Goal: Information Seeking & Learning: Learn about a topic

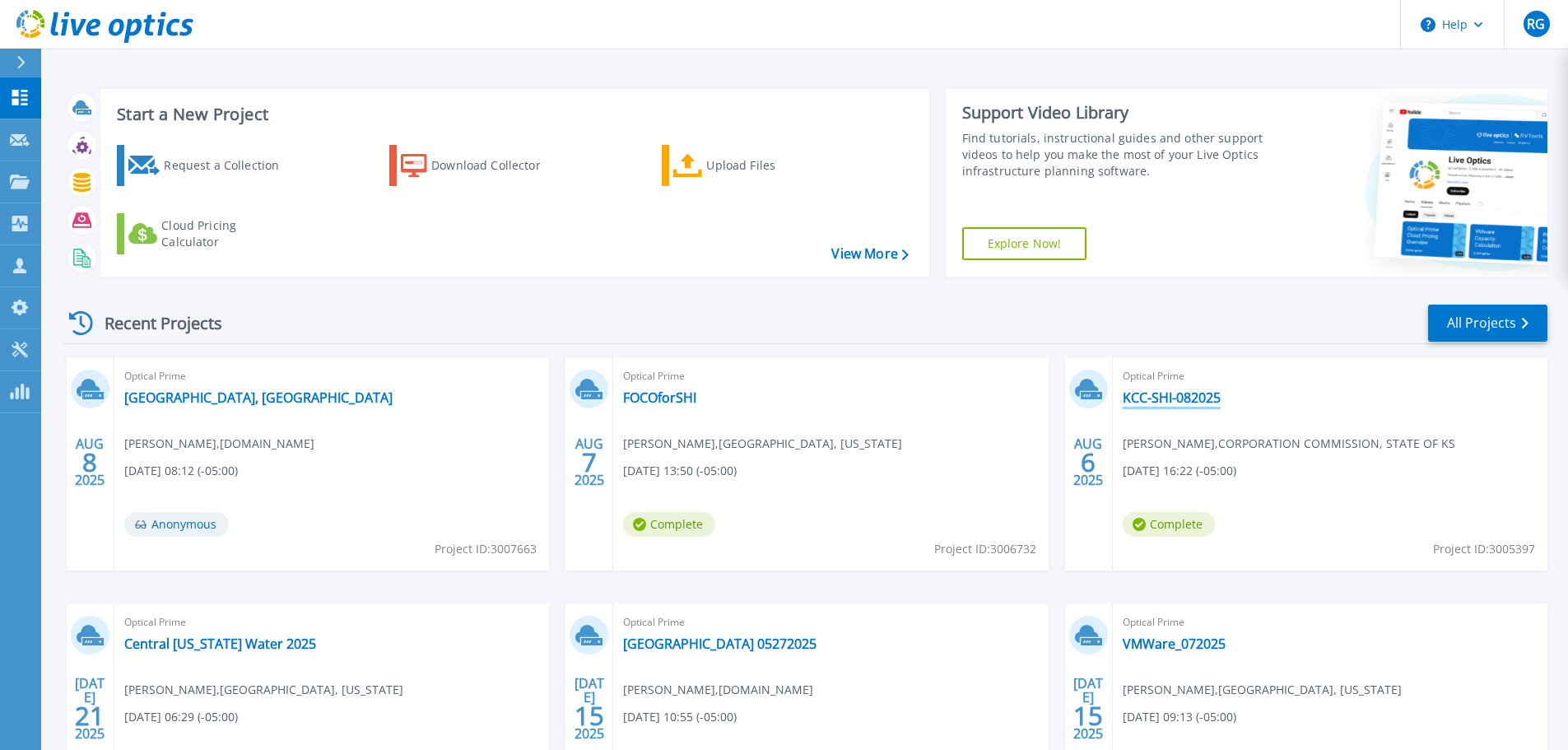
click at [1184, 394] on link "KCC-SHI-082025" at bounding box center [1171, 398] width 98 height 17
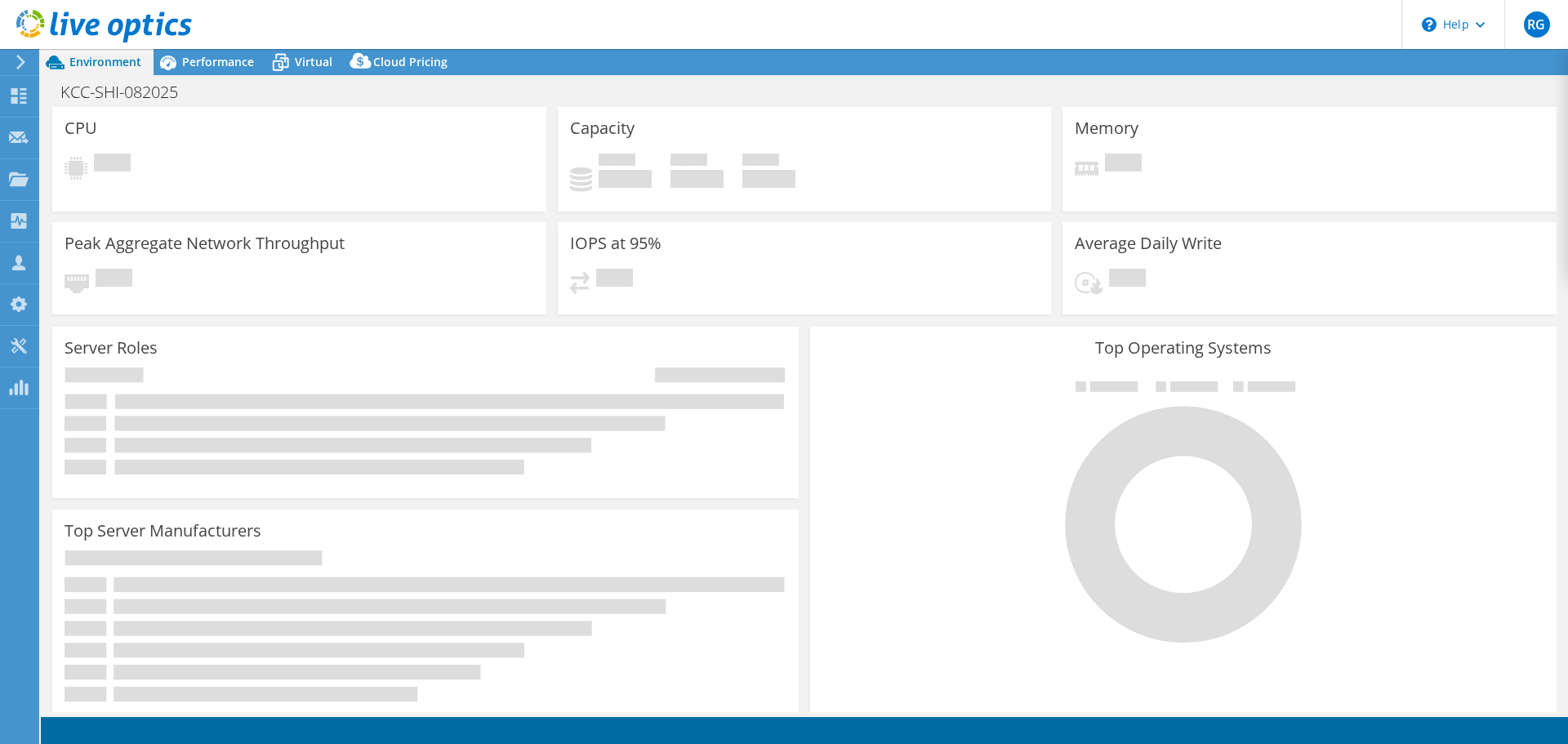
select select "USD"
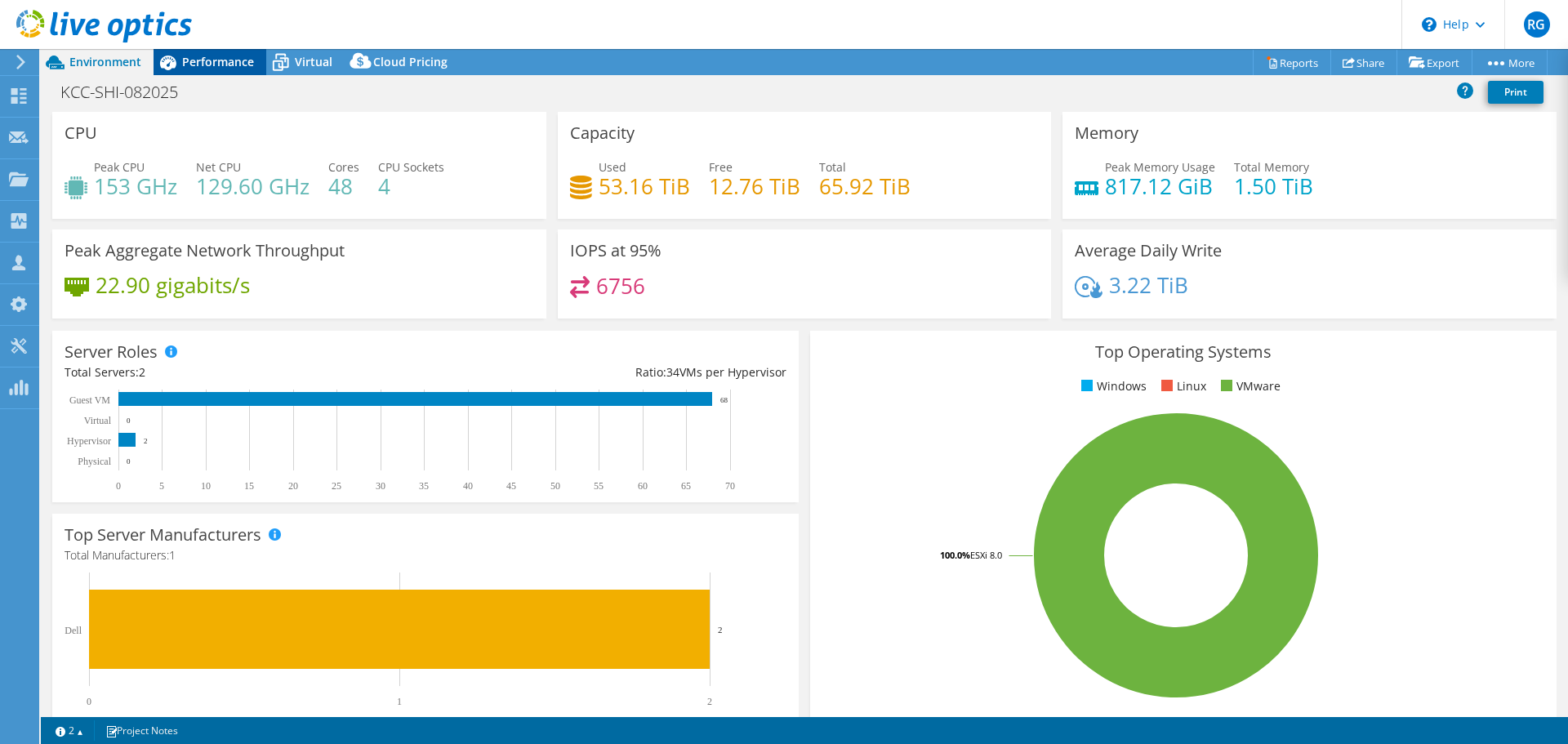
click at [224, 68] on span "Performance" at bounding box center [218, 61] width 72 height 16
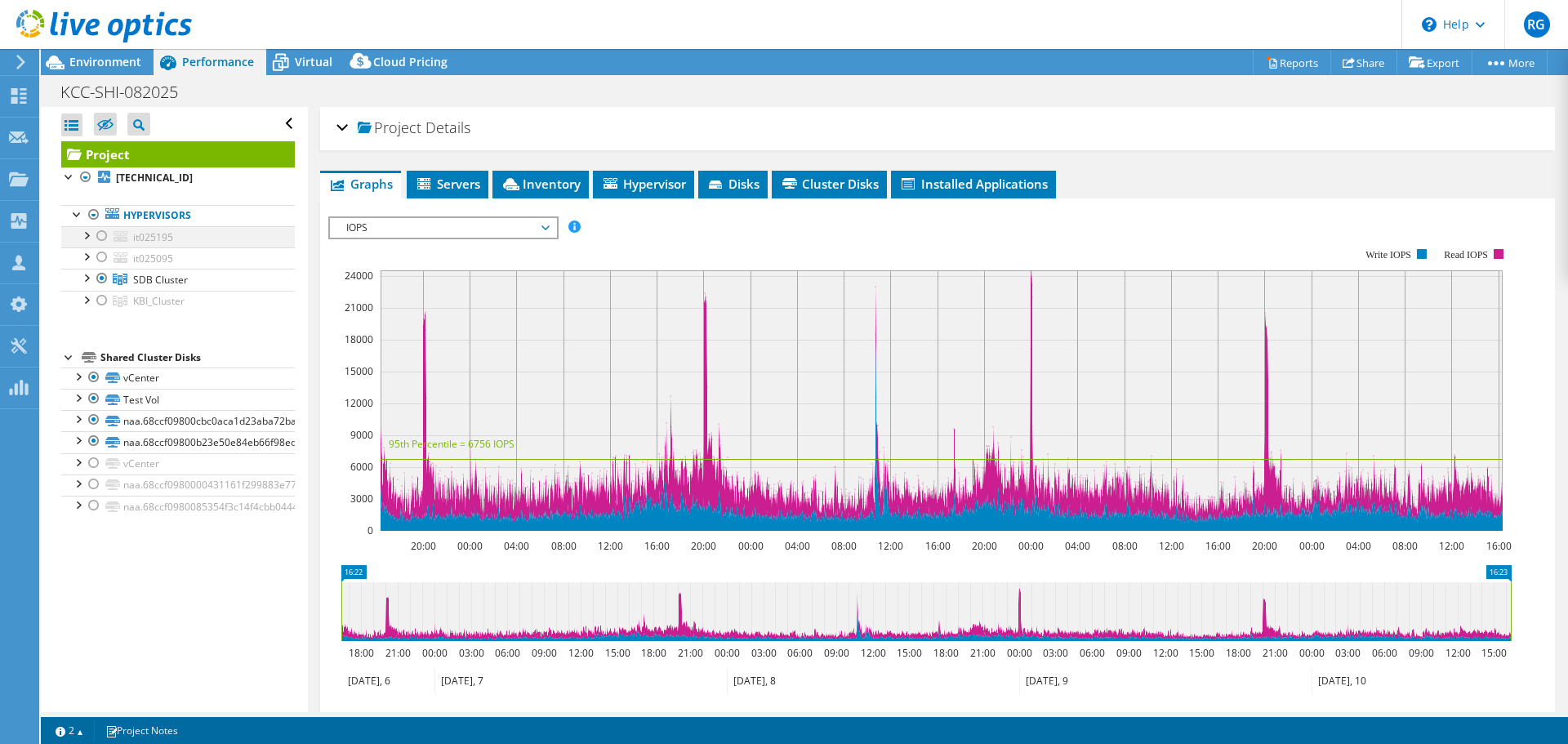
click at [100, 238] on div at bounding box center [102, 236] width 17 height 20
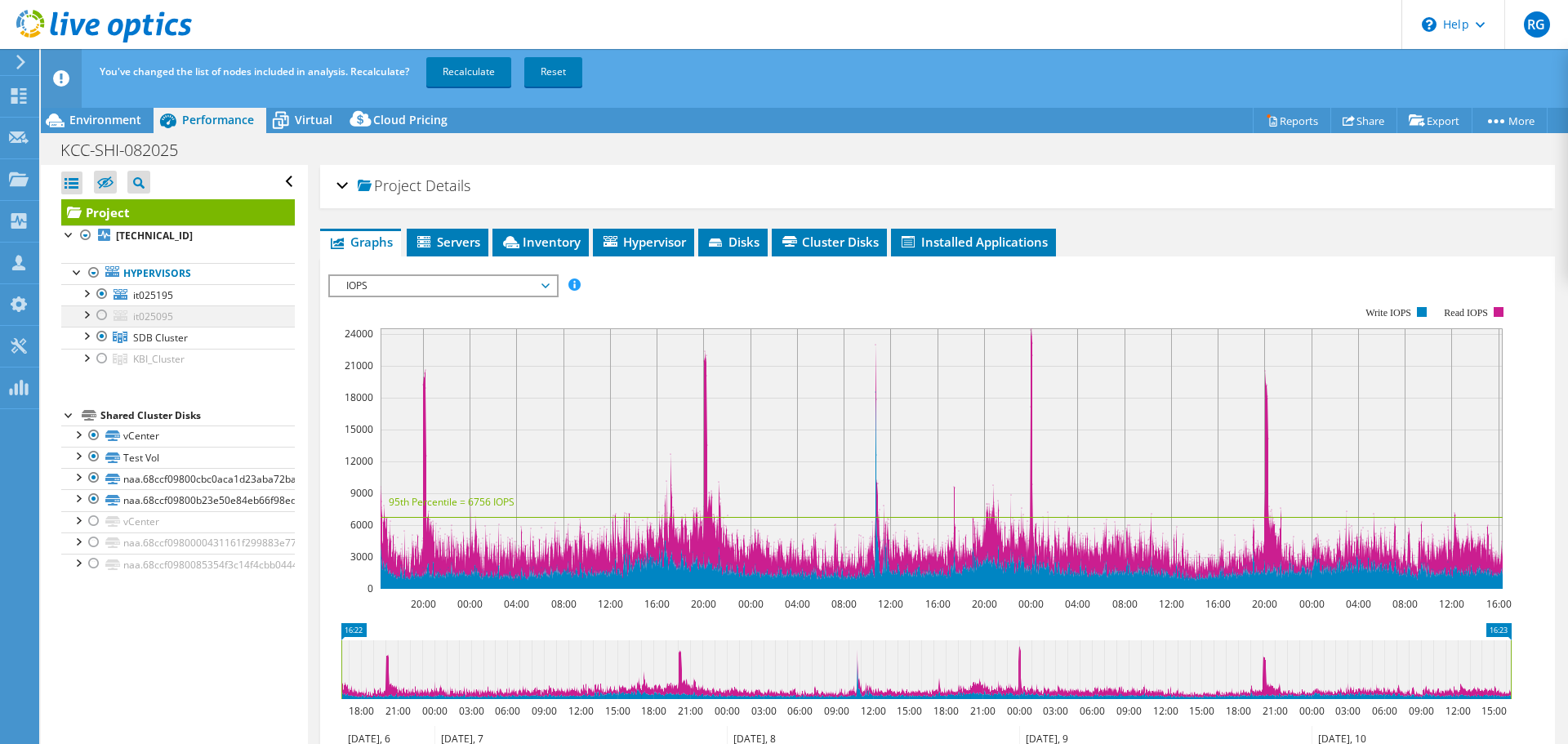
click at [101, 315] on div at bounding box center [102, 315] width 17 height 20
click at [103, 359] on div at bounding box center [102, 358] width 17 height 20
click at [489, 73] on link "Recalculate" at bounding box center [469, 71] width 85 height 29
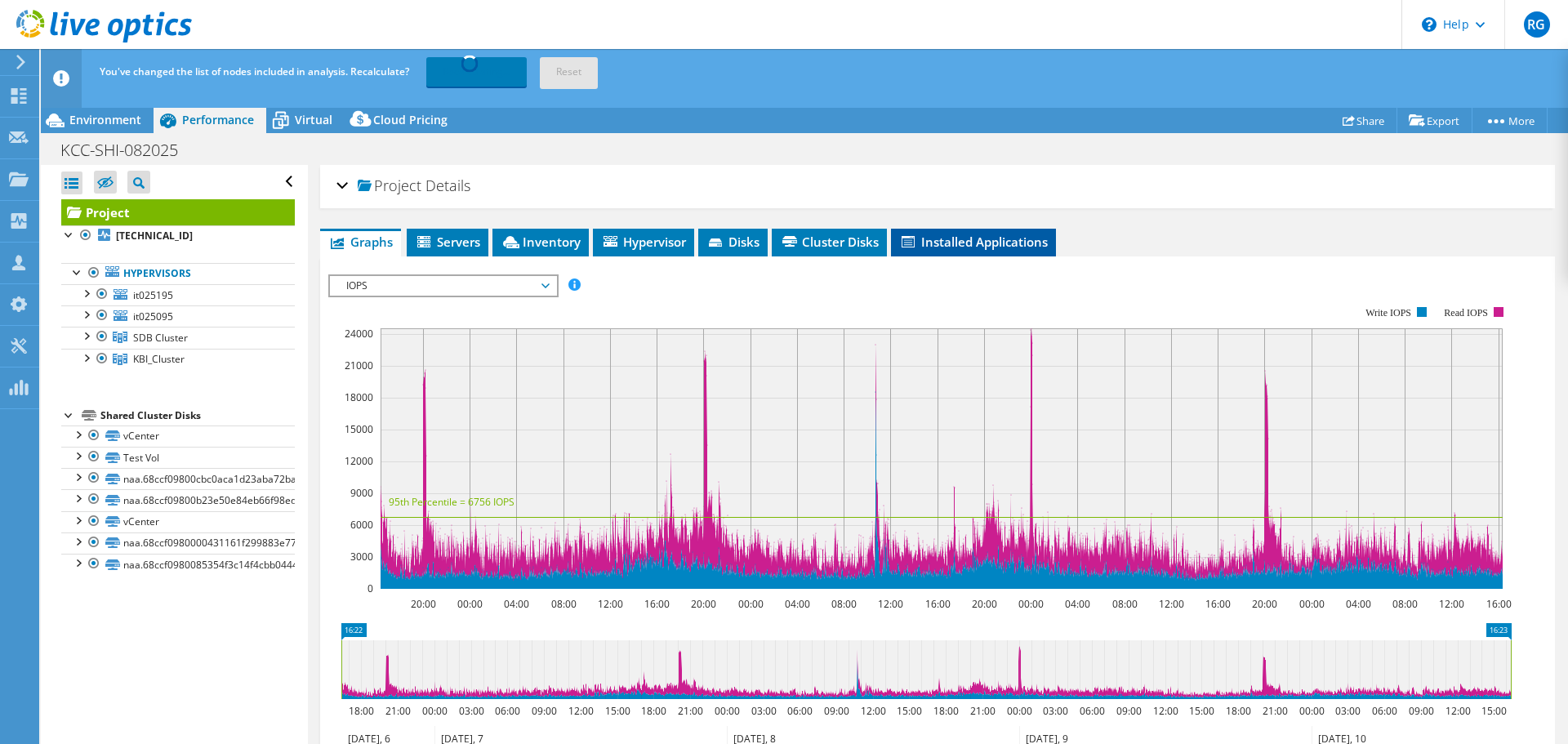
click at [964, 241] on span "Installed Applications" at bounding box center [973, 242] width 149 height 17
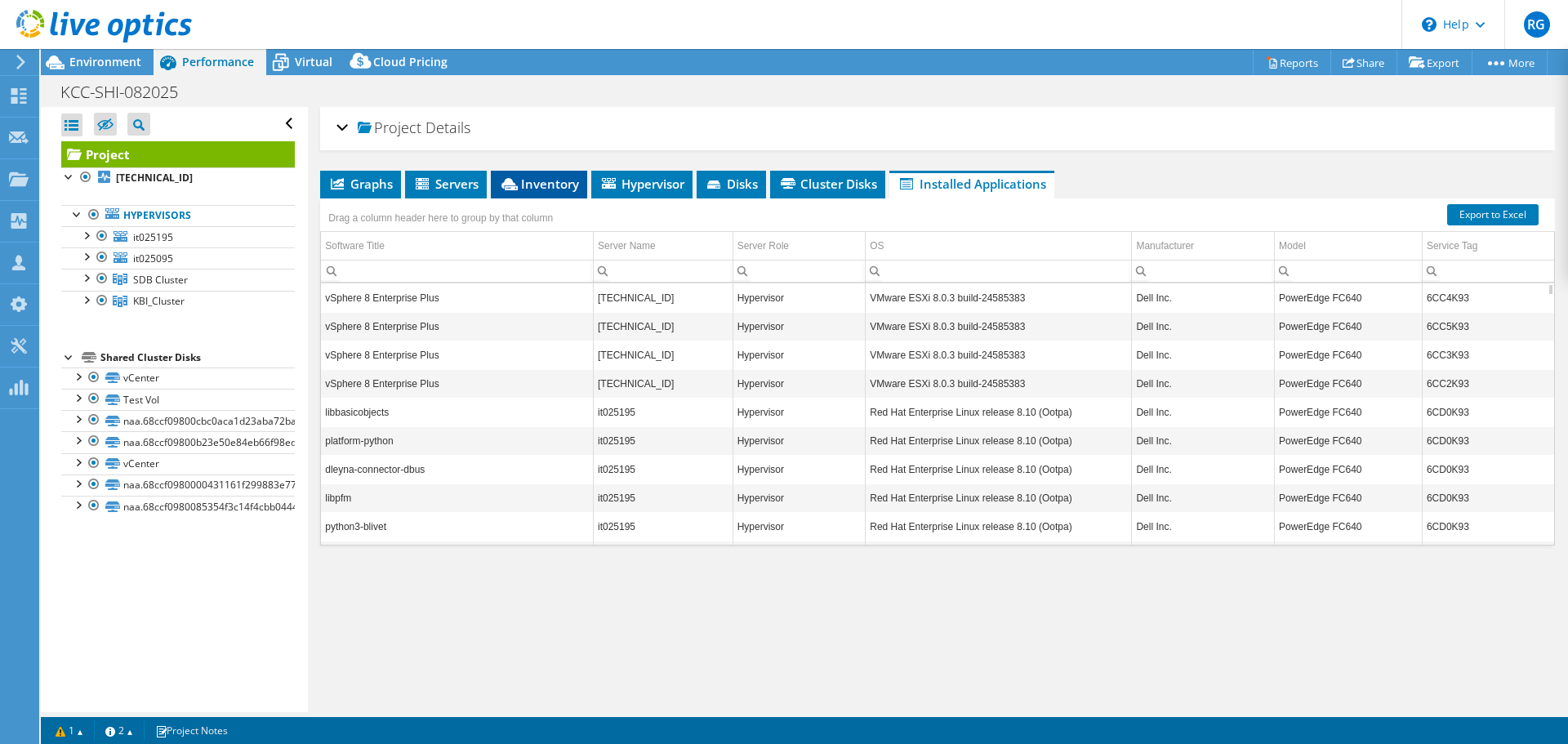
click at [518, 185] on icon at bounding box center [510, 184] width 17 height 12
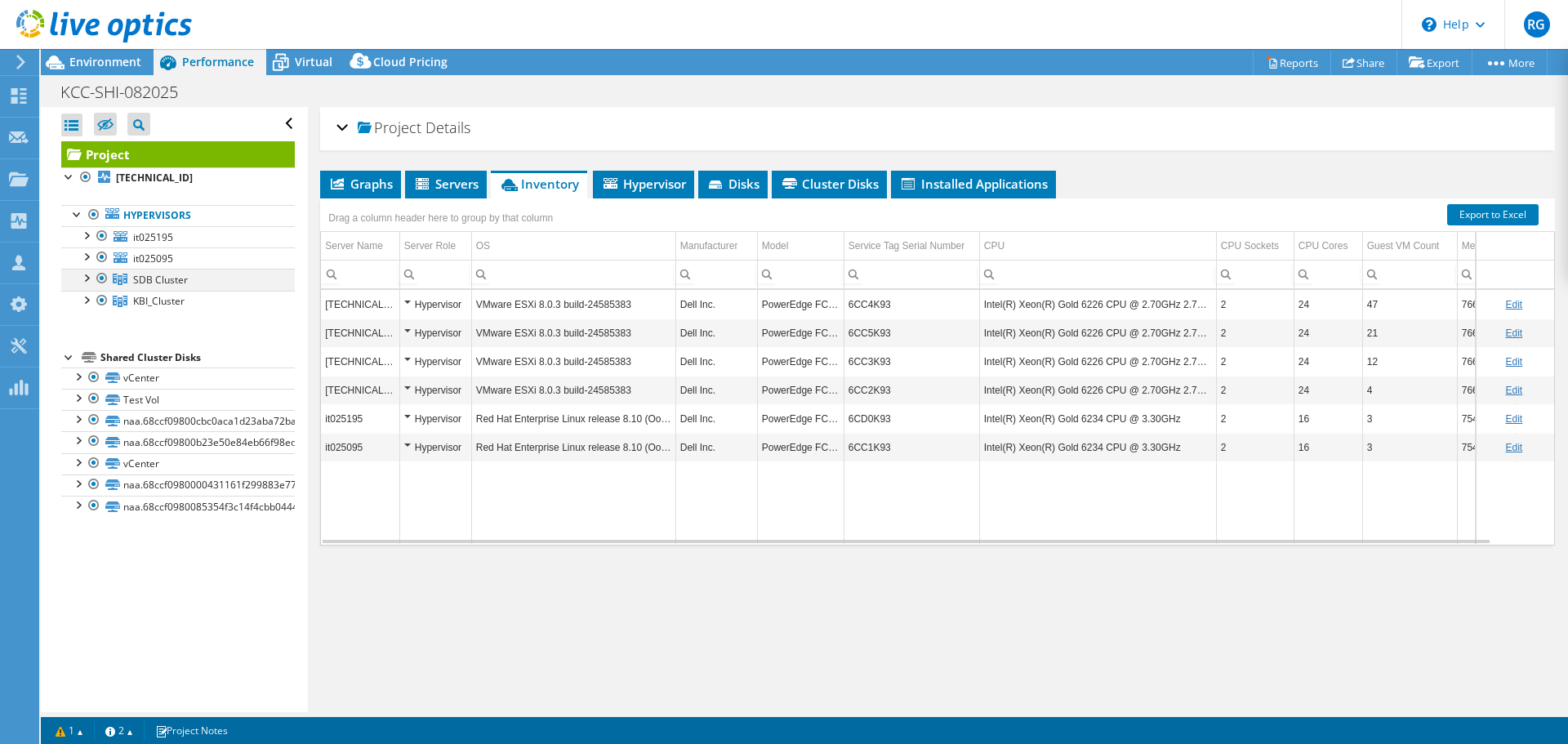
click at [97, 277] on div at bounding box center [102, 279] width 17 height 20
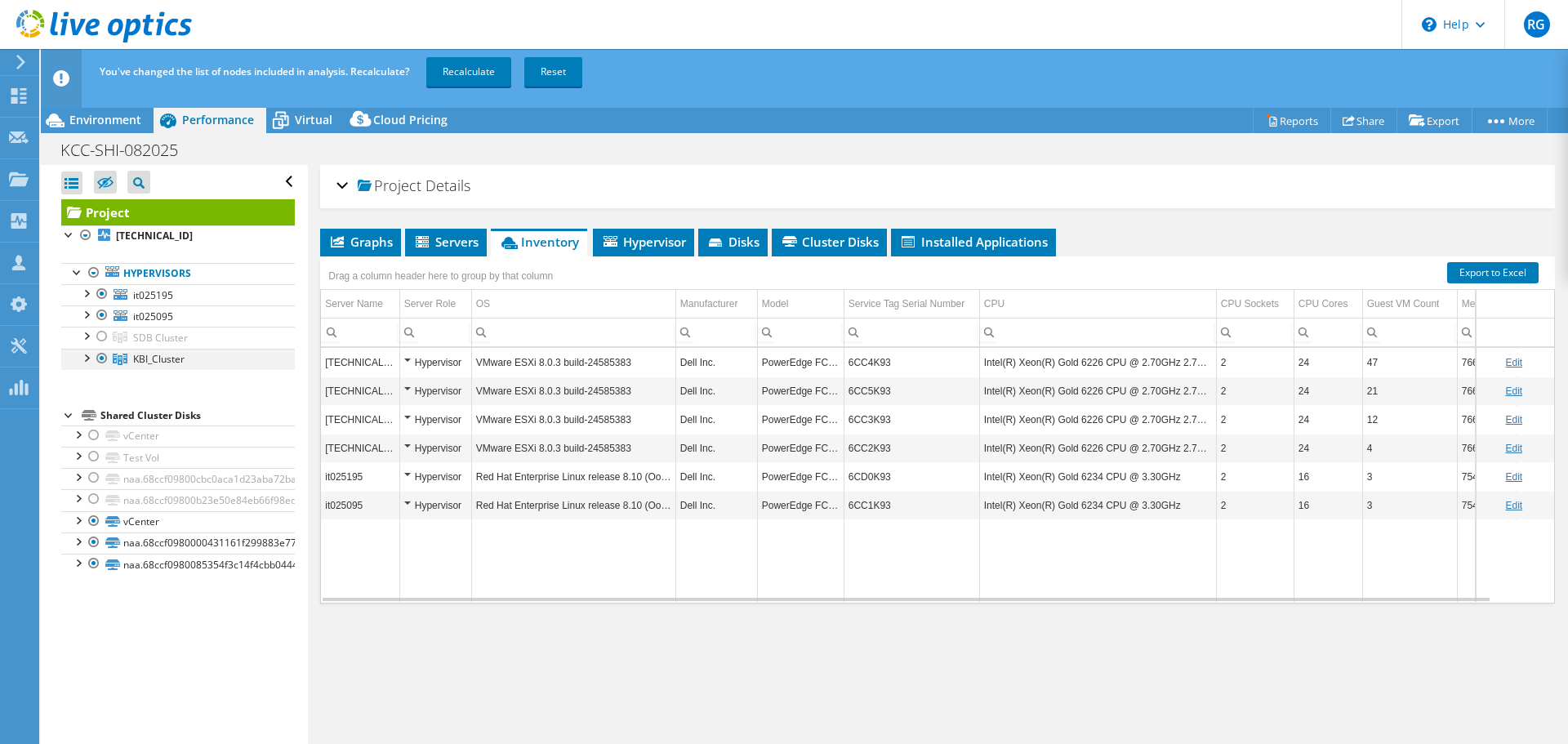
click at [98, 357] on div at bounding box center [102, 358] width 17 height 20
click at [99, 352] on div at bounding box center [102, 358] width 17 height 20
click at [101, 338] on div at bounding box center [102, 337] width 17 height 20
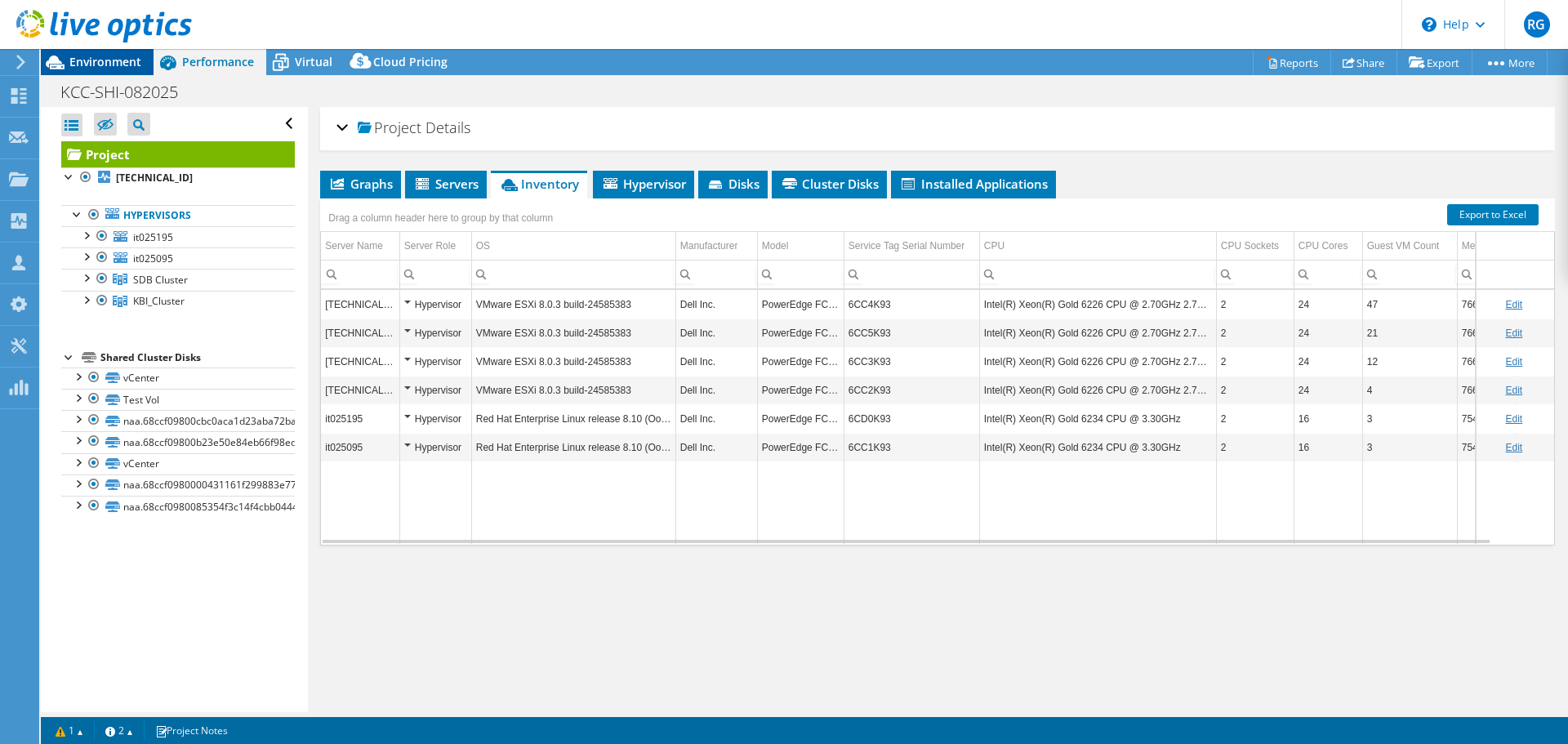
click at [101, 58] on span "Environment" at bounding box center [105, 61] width 72 height 16
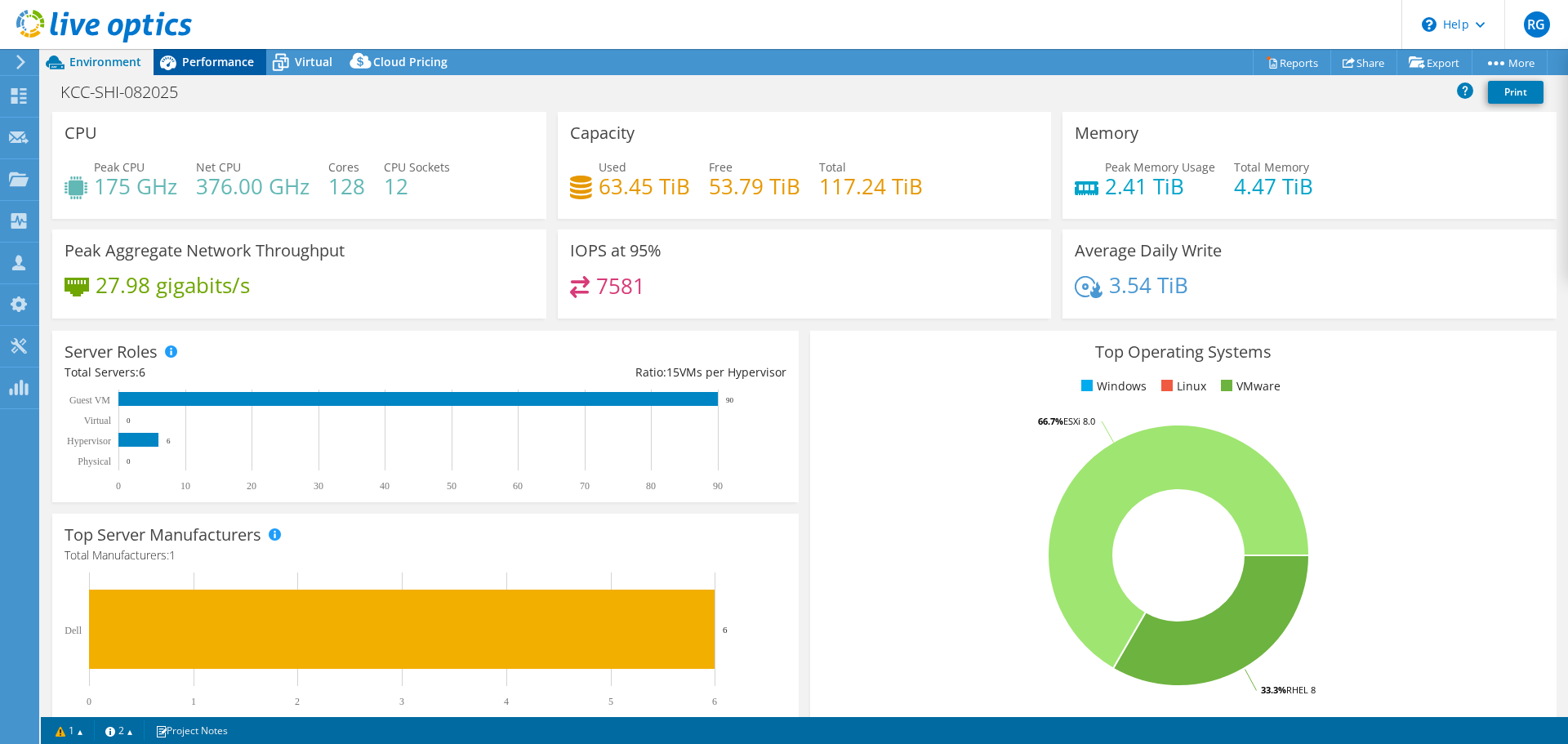
click at [209, 61] on span "Performance" at bounding box center [218, 61] width 72 height 16
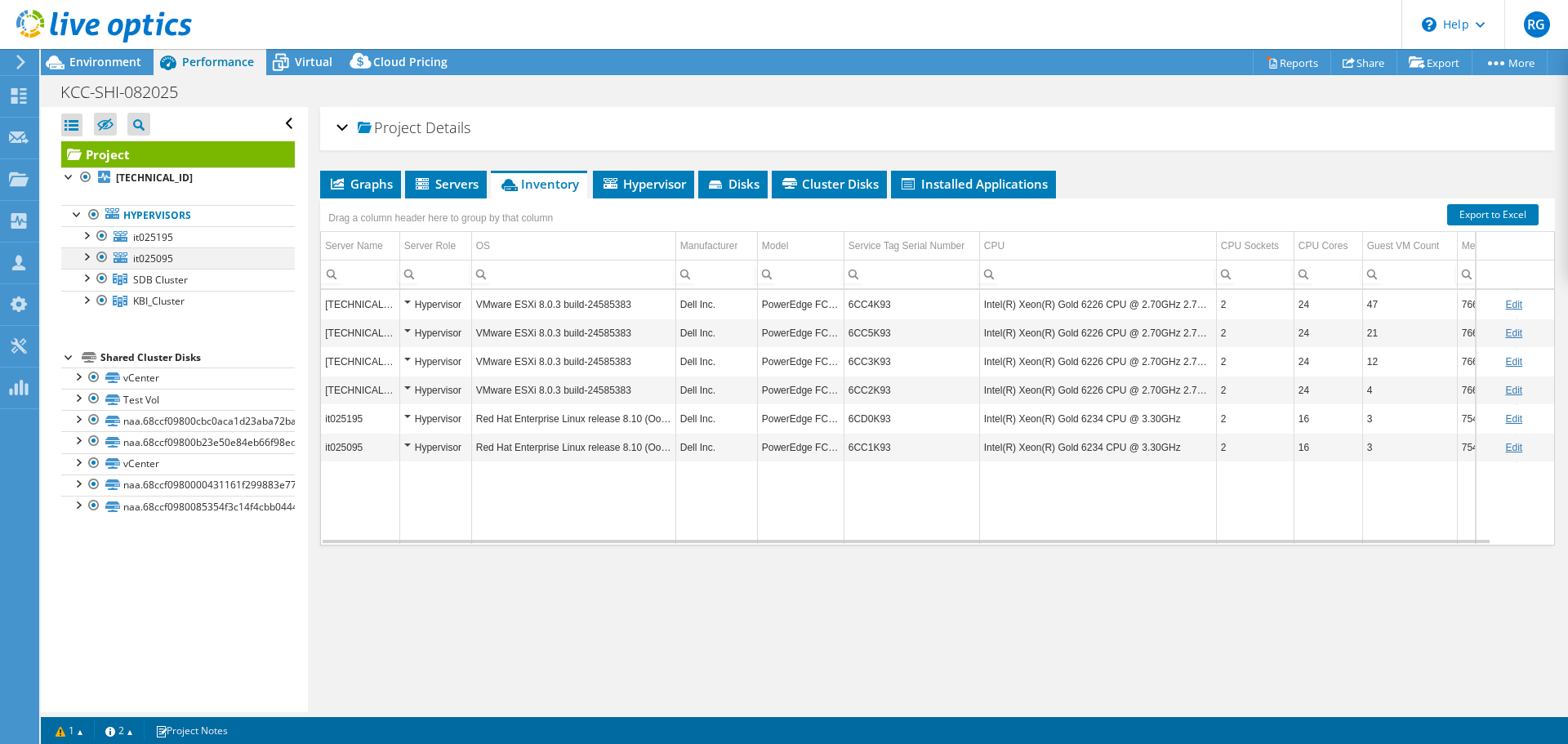
click at [100, 259] on div at bounding box center [102, 257] width 17 height 20
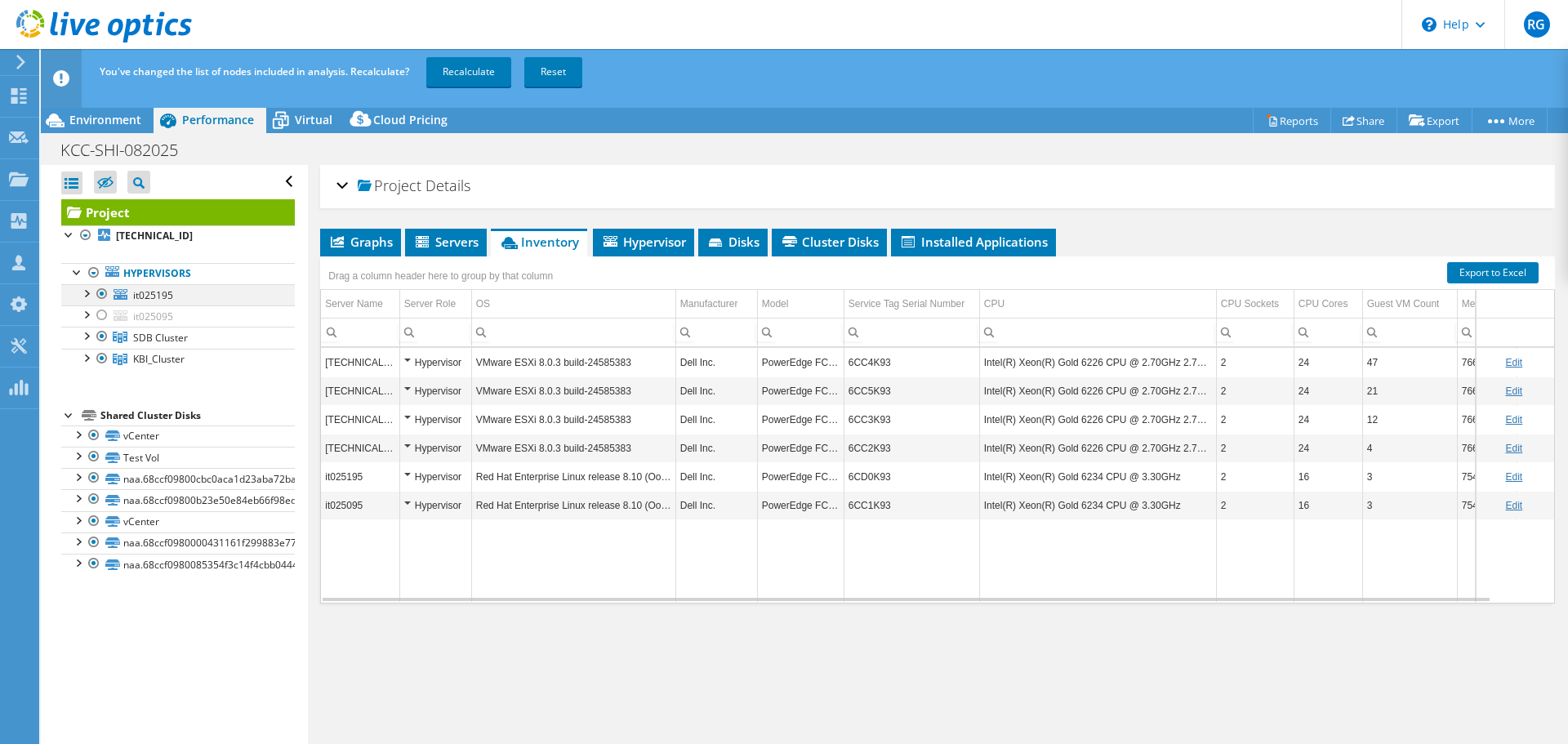
click at [101, 291] on div at bounding box center [102, 294] width 17 height 20
click at [470, 80] on link "Recalculate" at bounding box center [469, 71] width 85 height 29
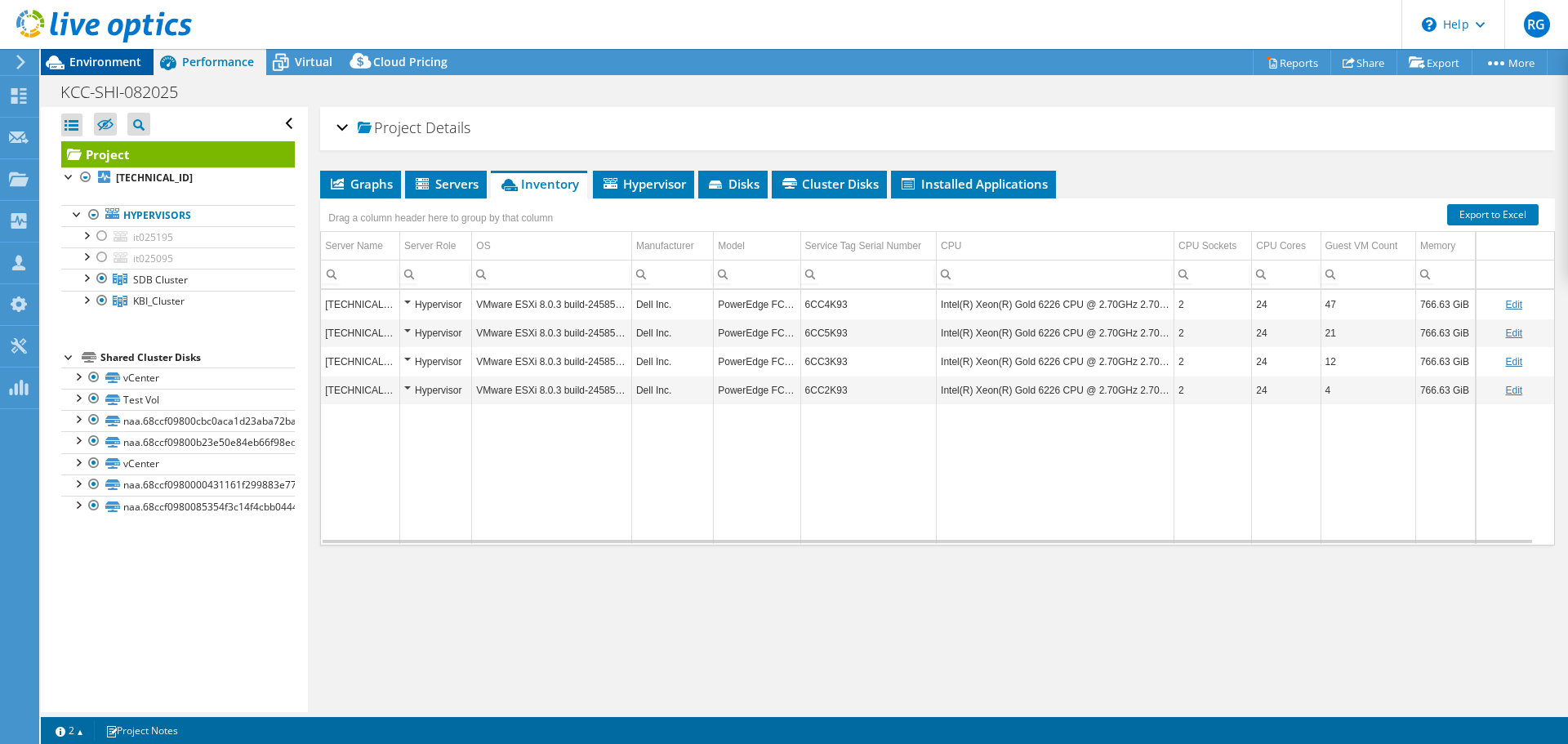
click at [124, 59] on span "Environment" at bounding box center [105, 61] width 72 height 16
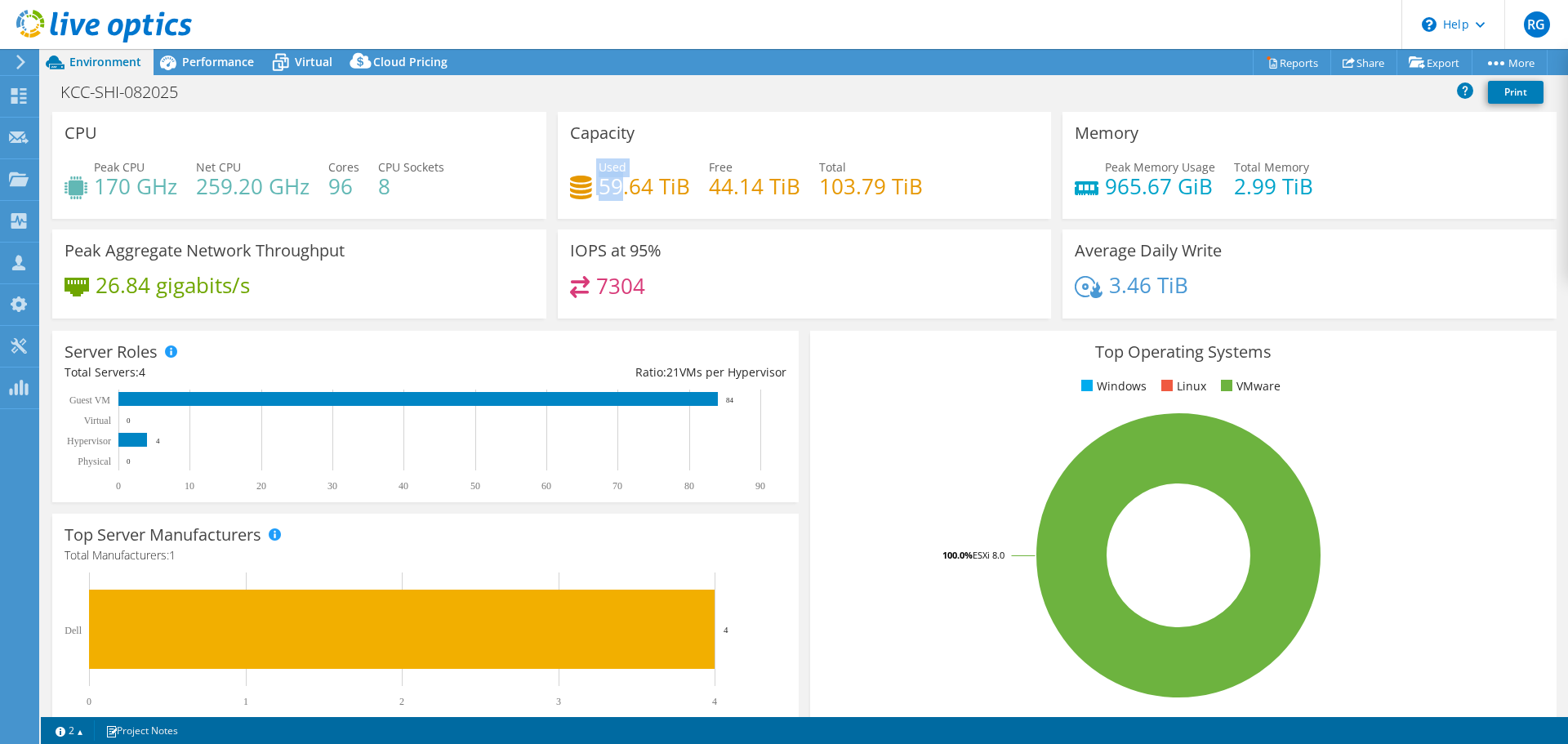
drag, startPoint x: 617, startPoint y: 184, endPoint x: 568, endPoint y: 185, distance: 49.0
click at [570, 185] on div "Used 59.64 TiB" at bounding box center [630, 177] width 120 height 36
click at [206, 63] on span "Performance" at bounding box center [218, 61] width 72 height 16
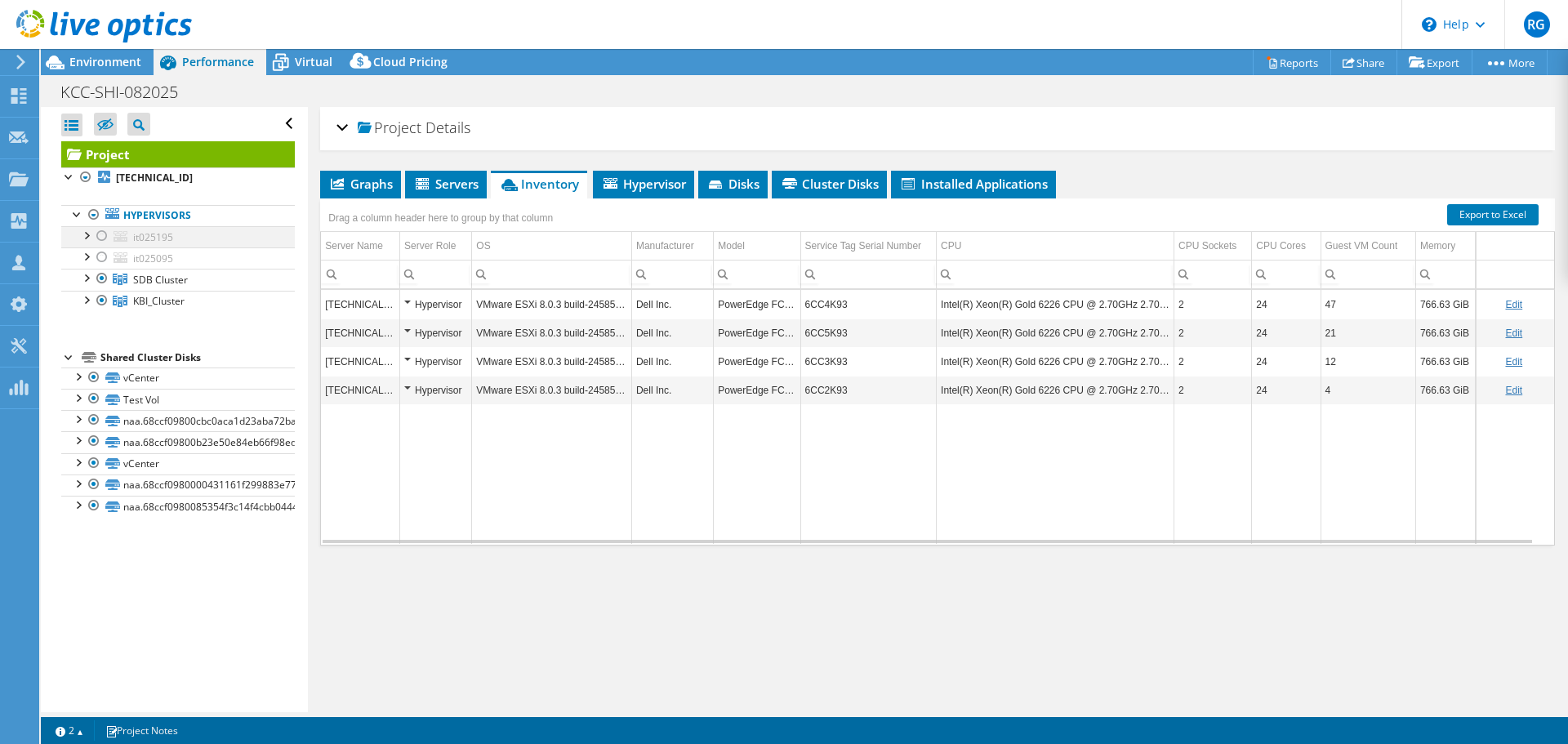
click at [96, 237] on div at bounding box center [102, 236] width 17 height 20
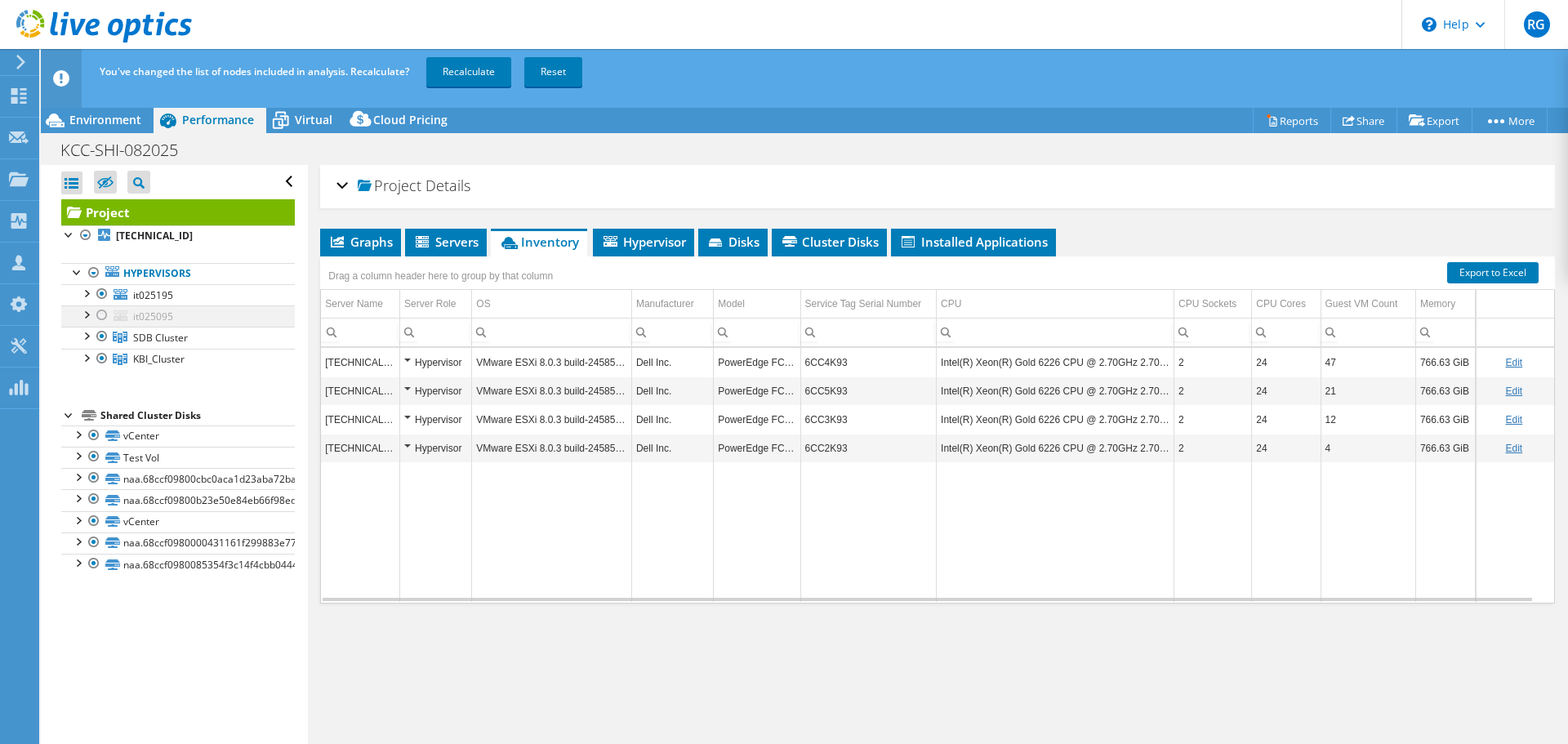
click at [97, 316] on div at bounding box center [102, 315] width 17 height 20
click at [479, 76] on link "Recalculate" at bounding box center [469, 71] width 85 height 29
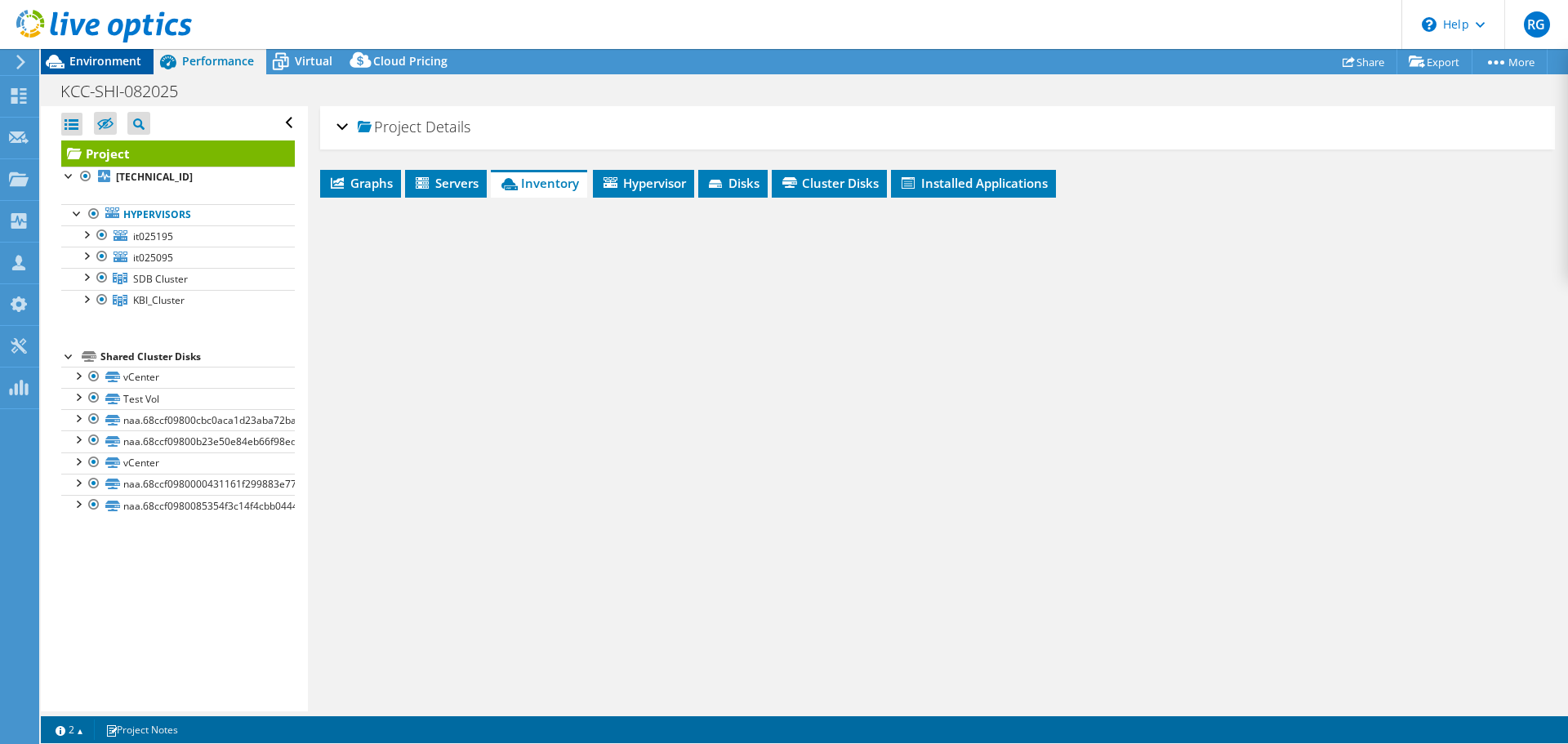
click at [85, 62] on span "Environment" at bounding box center [105, 61] width 72 height 16
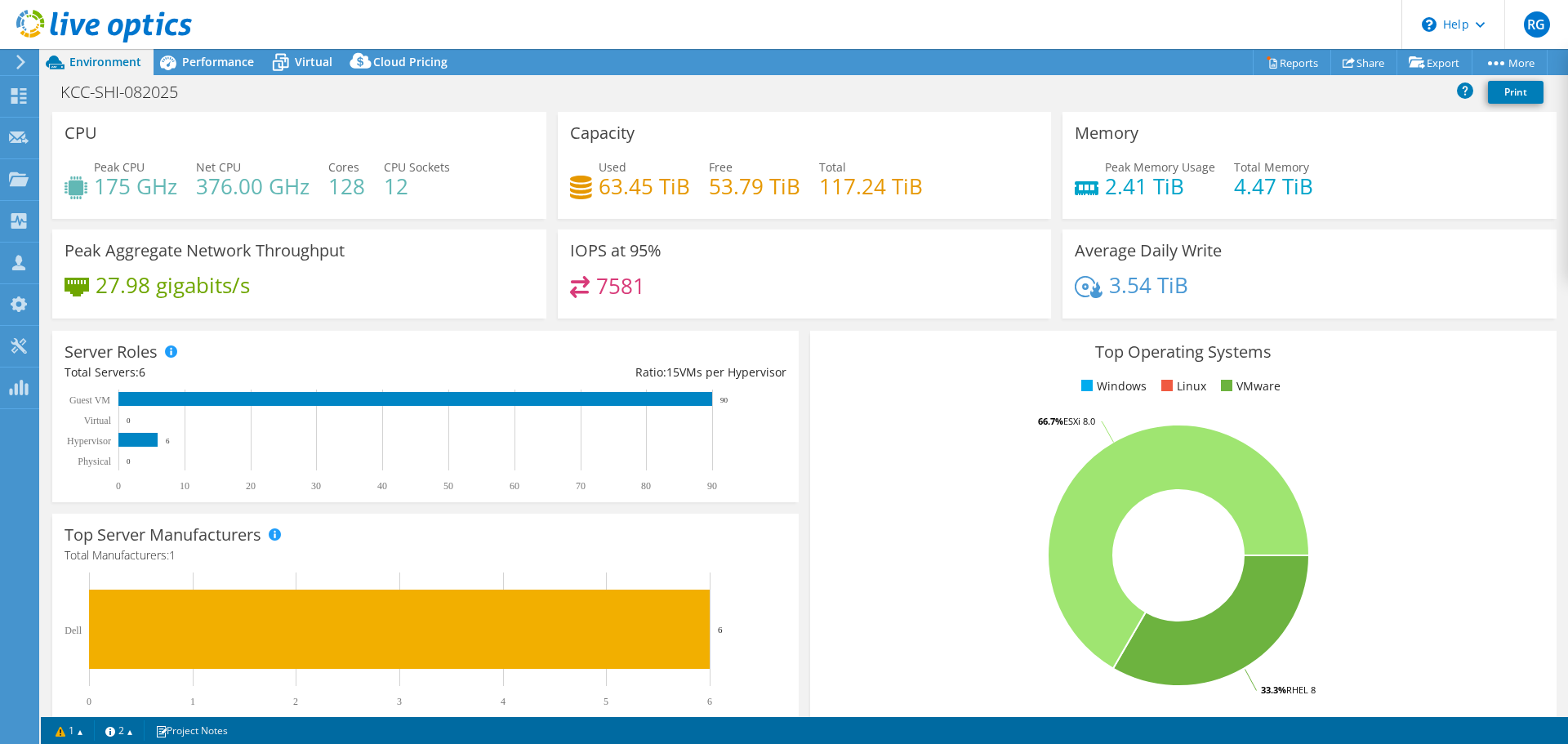
drag, startPoint x: 616, startPoint y: 185, endPoint x: 594, endPoint y: 186, distance: 22.0
click at [601, 185] on h4 "63.45 TiB" at bounding box center [645, 187] width 91 height 18
click at [233, 61] on span "Performance" at bounding box center [218, 61] width 72 height 16
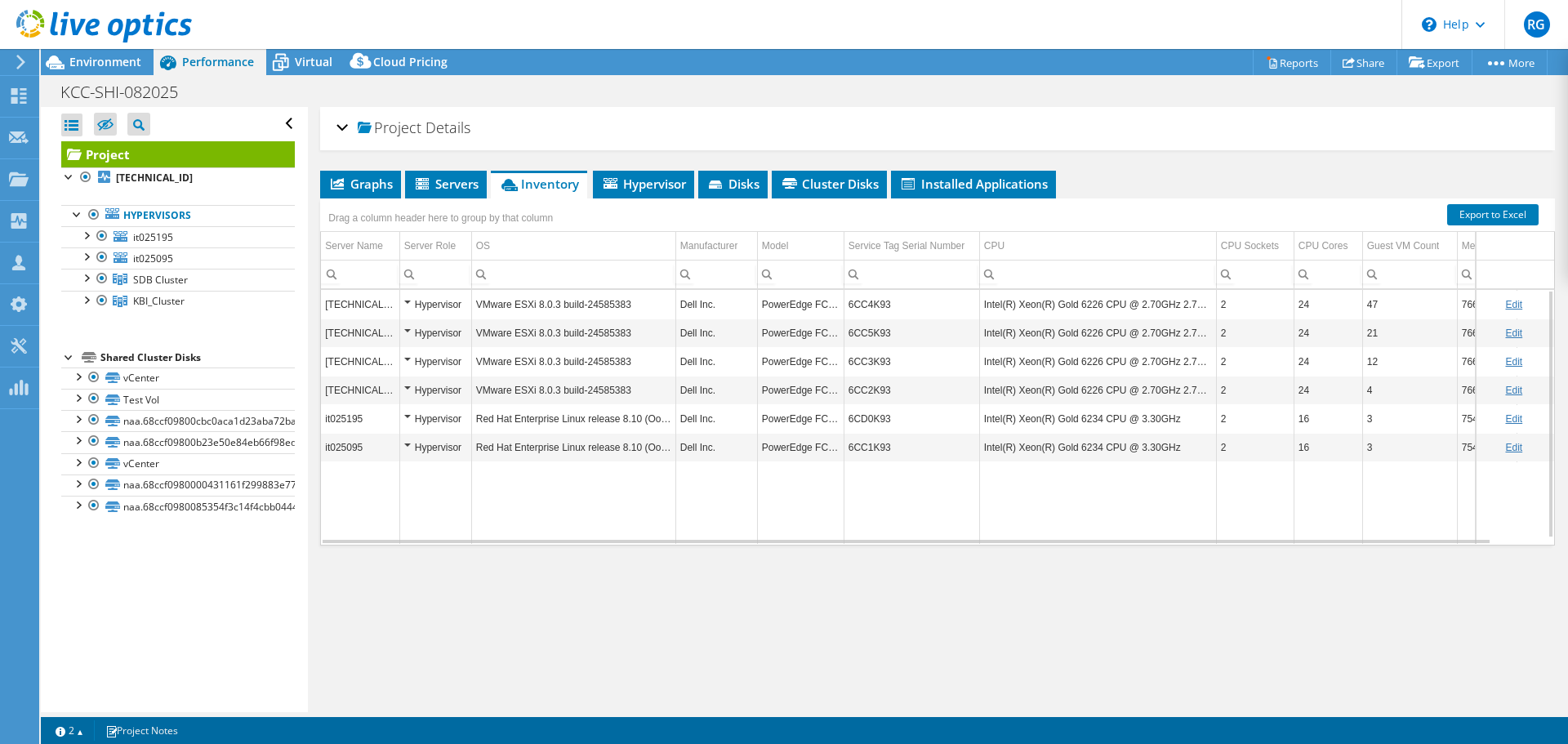
click at [581, 420] on td "Red Hat Enterprise Linux release 8.10 (Ootpa)" at bounding box center [573, 418] width 204 height 28
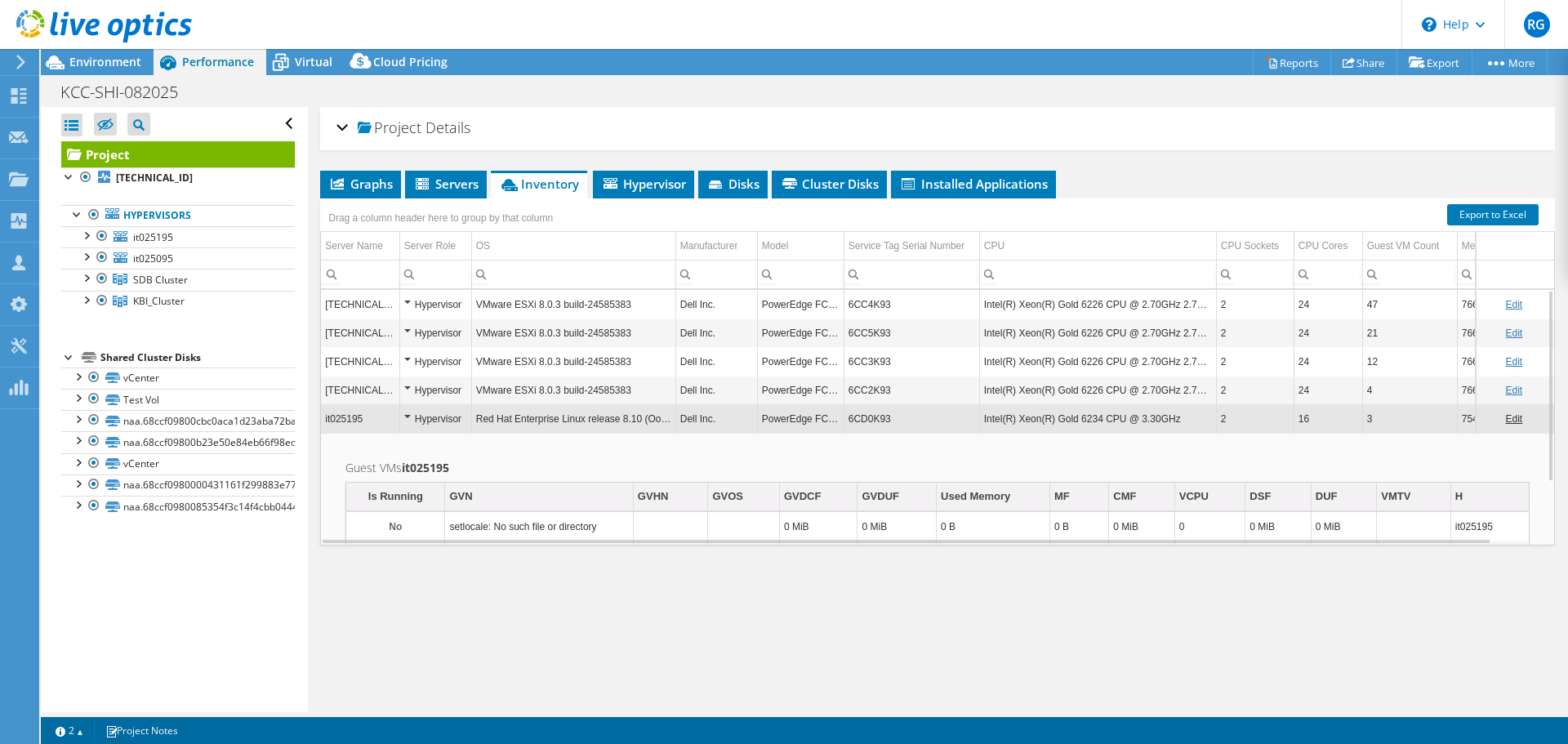
click at [562, 413] on td "Red Hat Enterprise Linux release 8.10 (Ootpa)" at bounding box center [573, 418] width 204 height 28
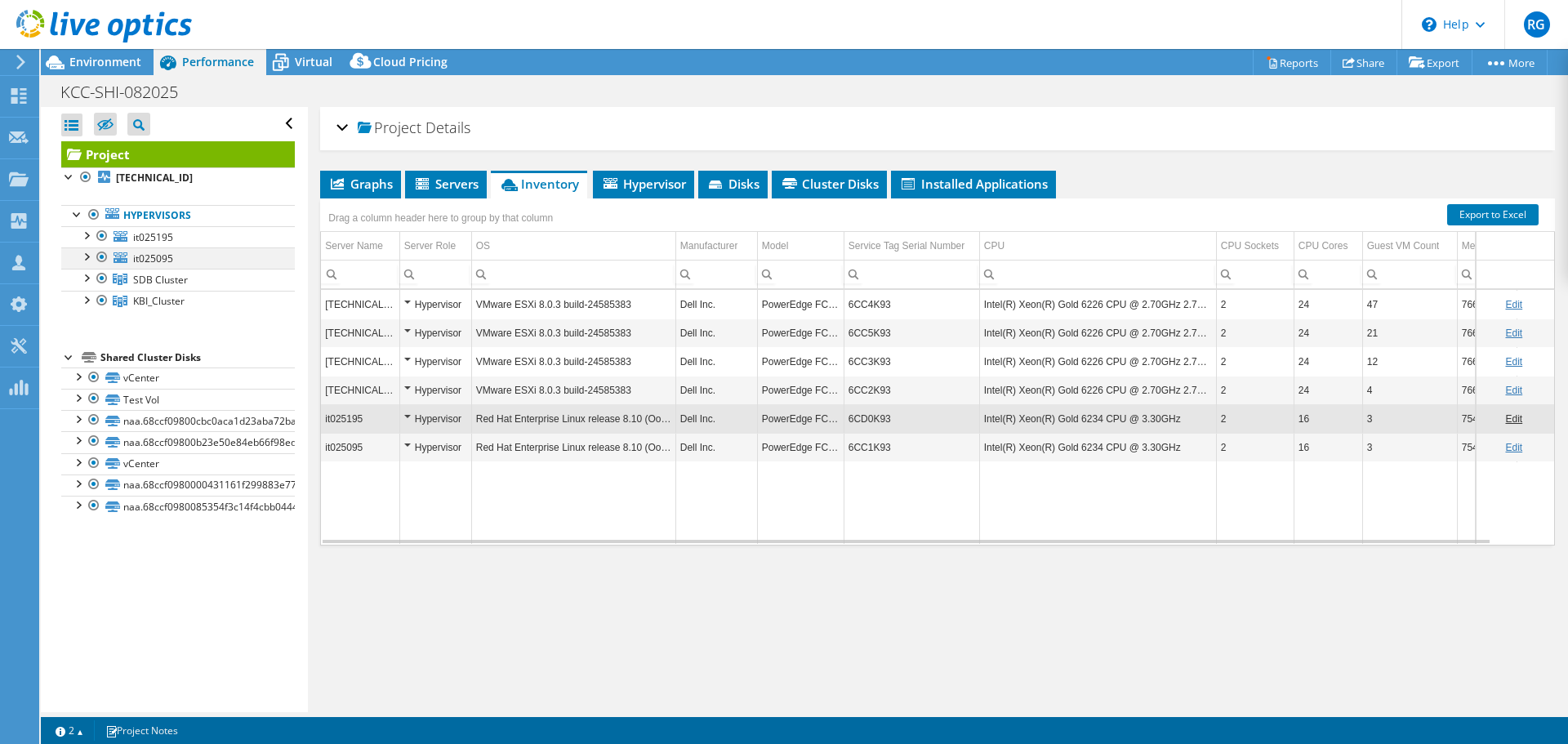
click at [97, 252] on div at bounding box center [102, 257] width 17 height 20
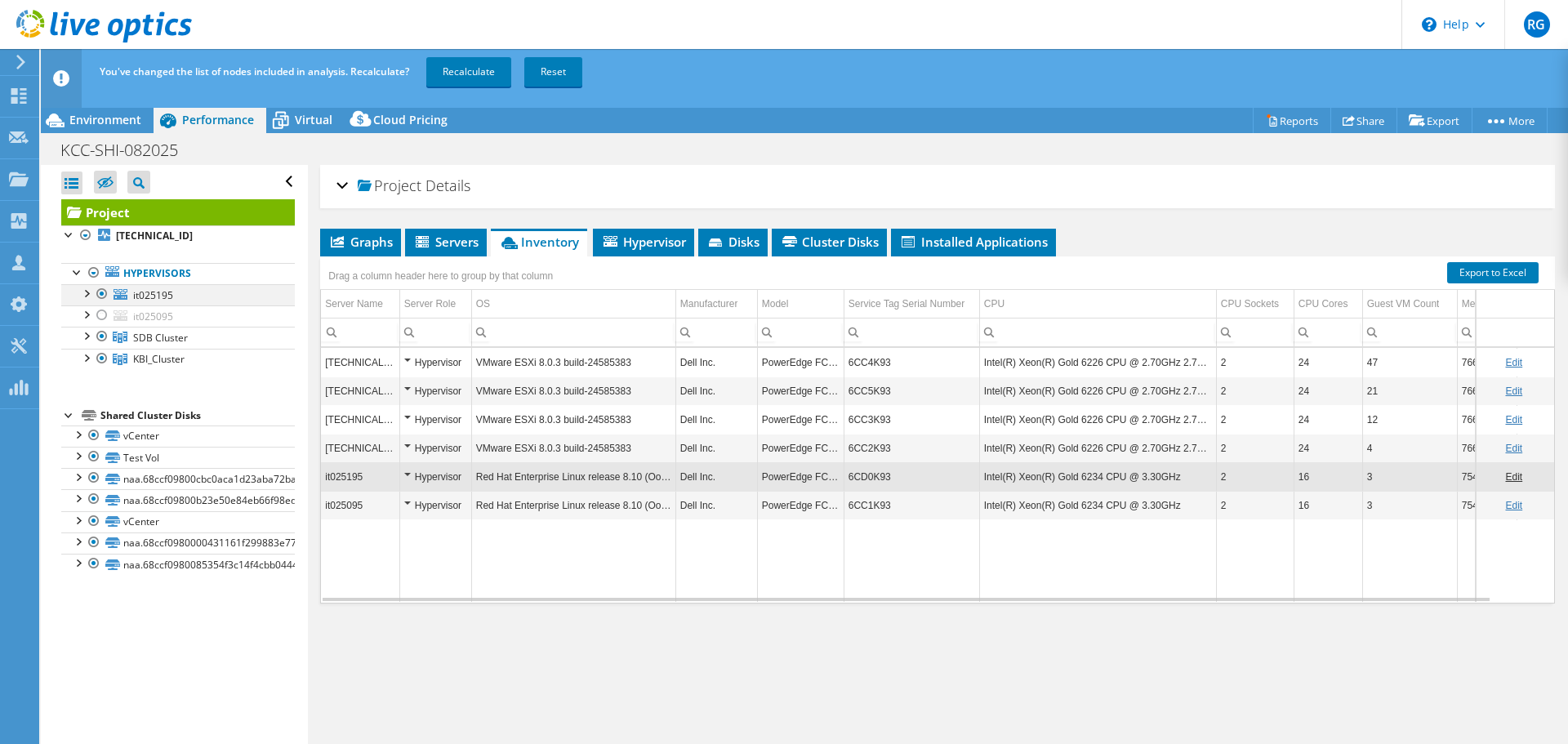
click at [100, 289] on div at bounding box center [102, 294] width 17 height 20
click at [100, 290] on div at bounding box center [102, 294] width 17 height 20
click at [101, 314] on div at bounding box center [102, 315] width 17 height 20
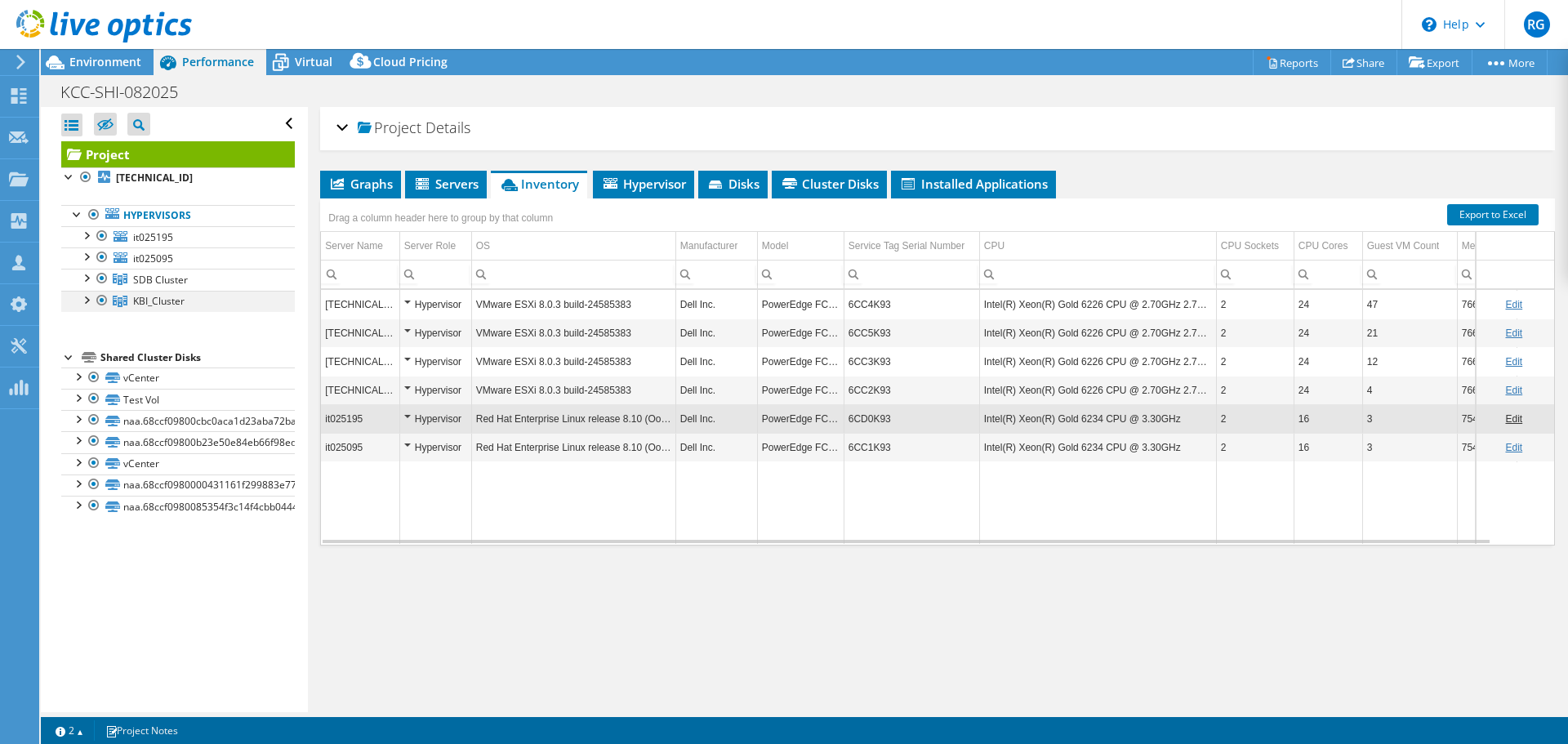
click at [103, 301] on div at bounding box center [102, 301] width 17 height 20
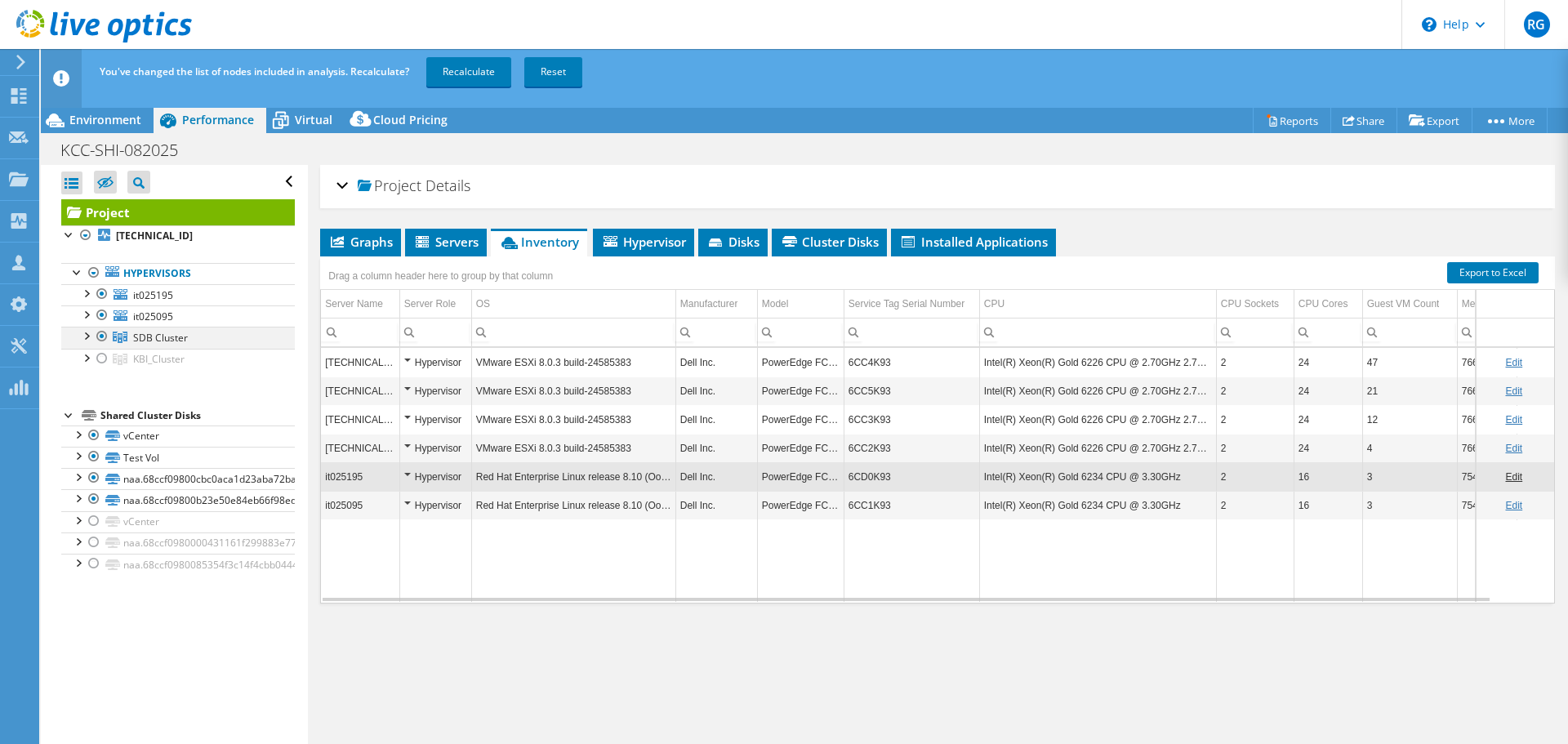
click at [102, 333] on div at bounding box center [102, 337] width 17 height 20
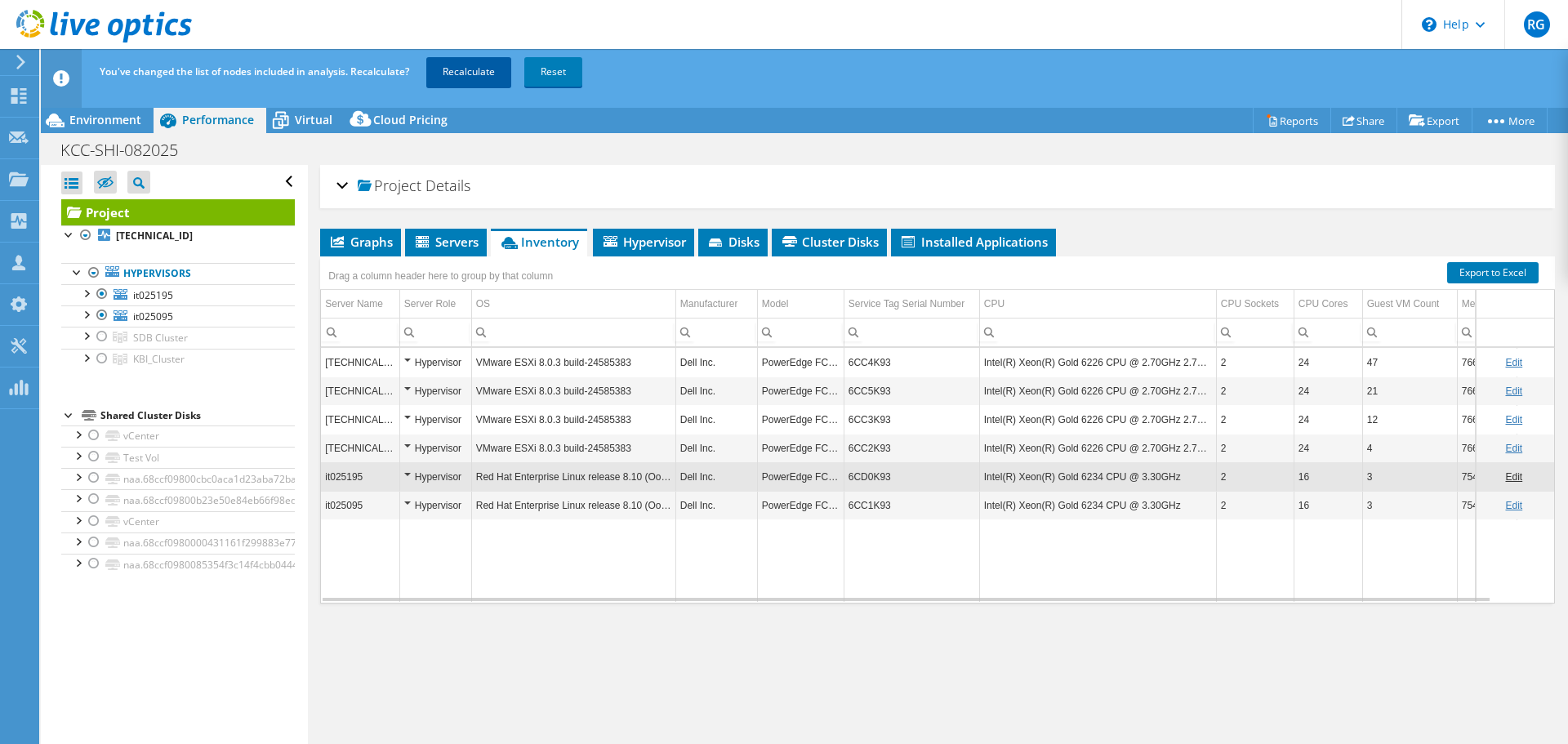
click at [471, 72] on link "Recalculate" at bounding box center [469, 71] width 85 height 29
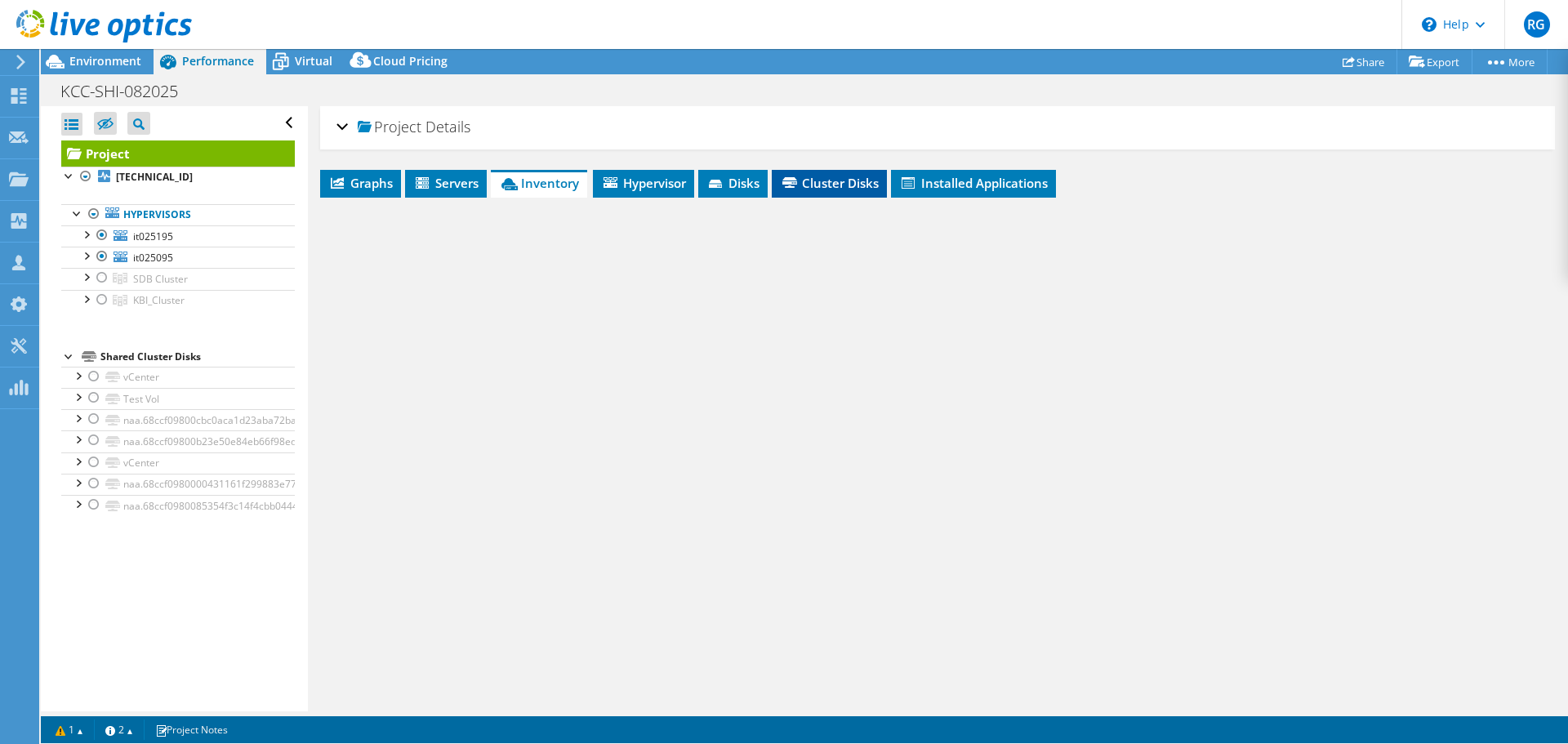
click at [838, 181] on span "Cluster Disks" at bounding box center [829, 183] width 99 height 17
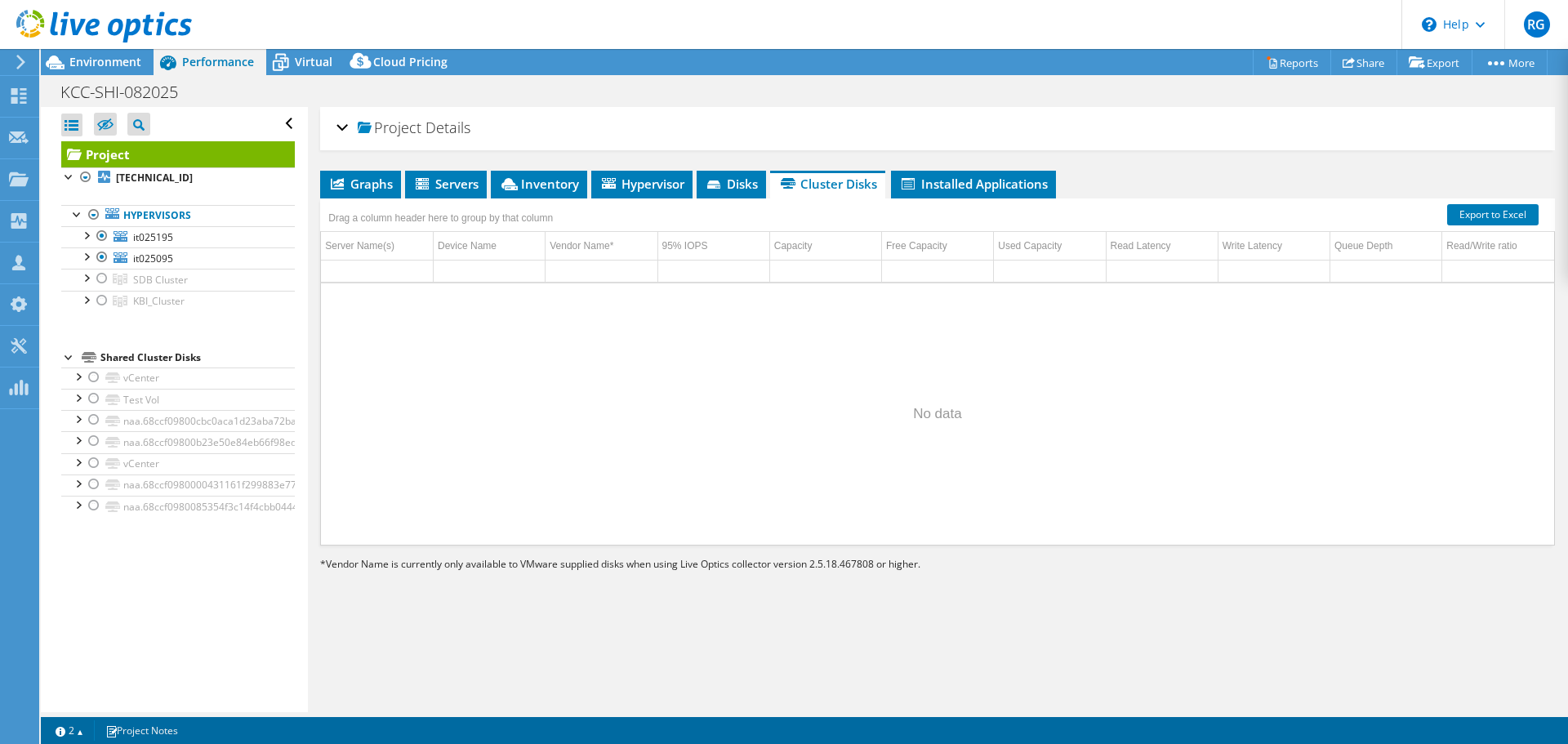
select select "USD"
click at [99, 275] on div at bounding box center [102, 279] width 17 height 20
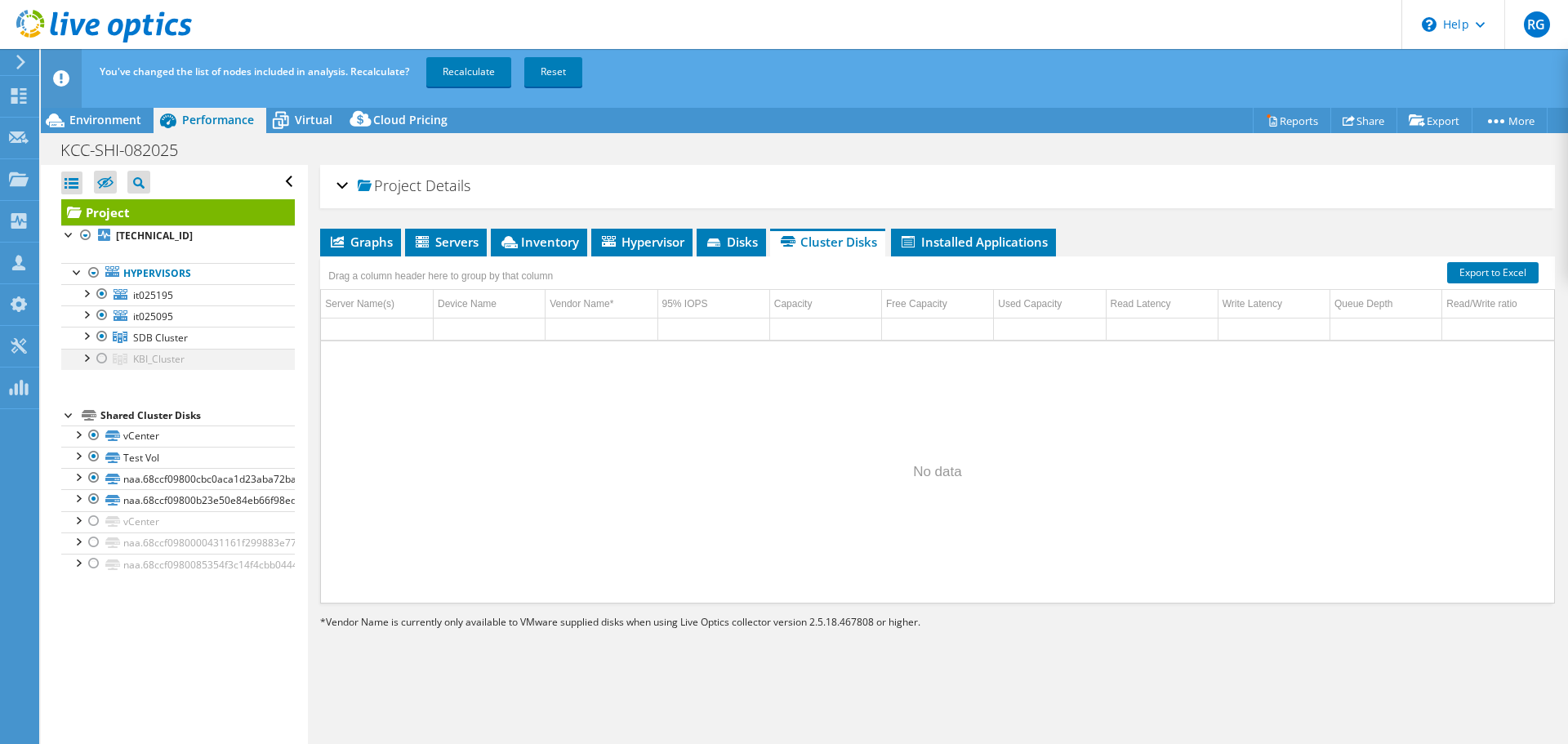
click at [96, 356] on div at bounding box center [102, 358] width 17 height 20
click at [476, 68] on link "Recalculate" at bounding box center [469, 71] width 85 height 29
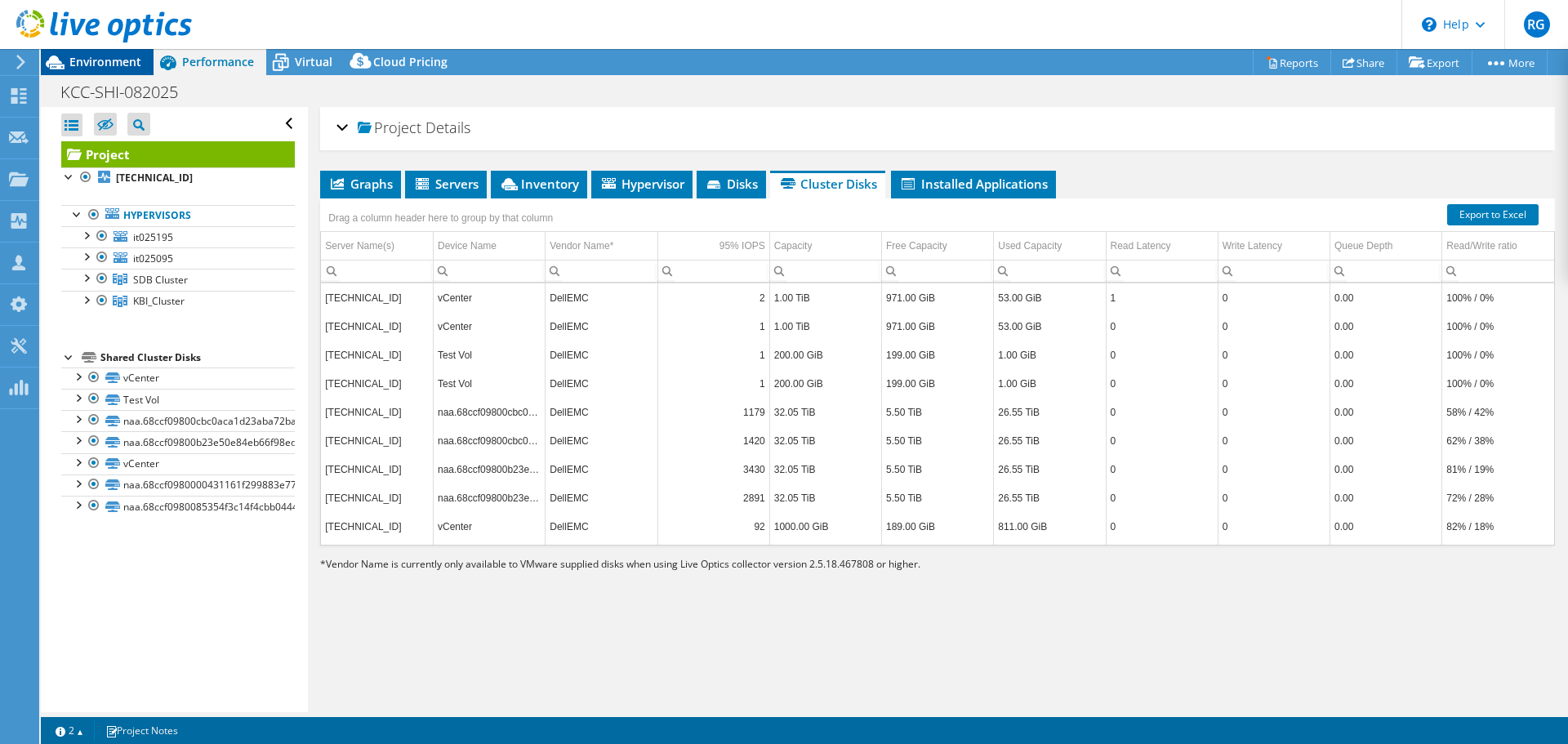
click at [110, 57] on span "Environment" at bounding box center [105, 61] width 72 height 16
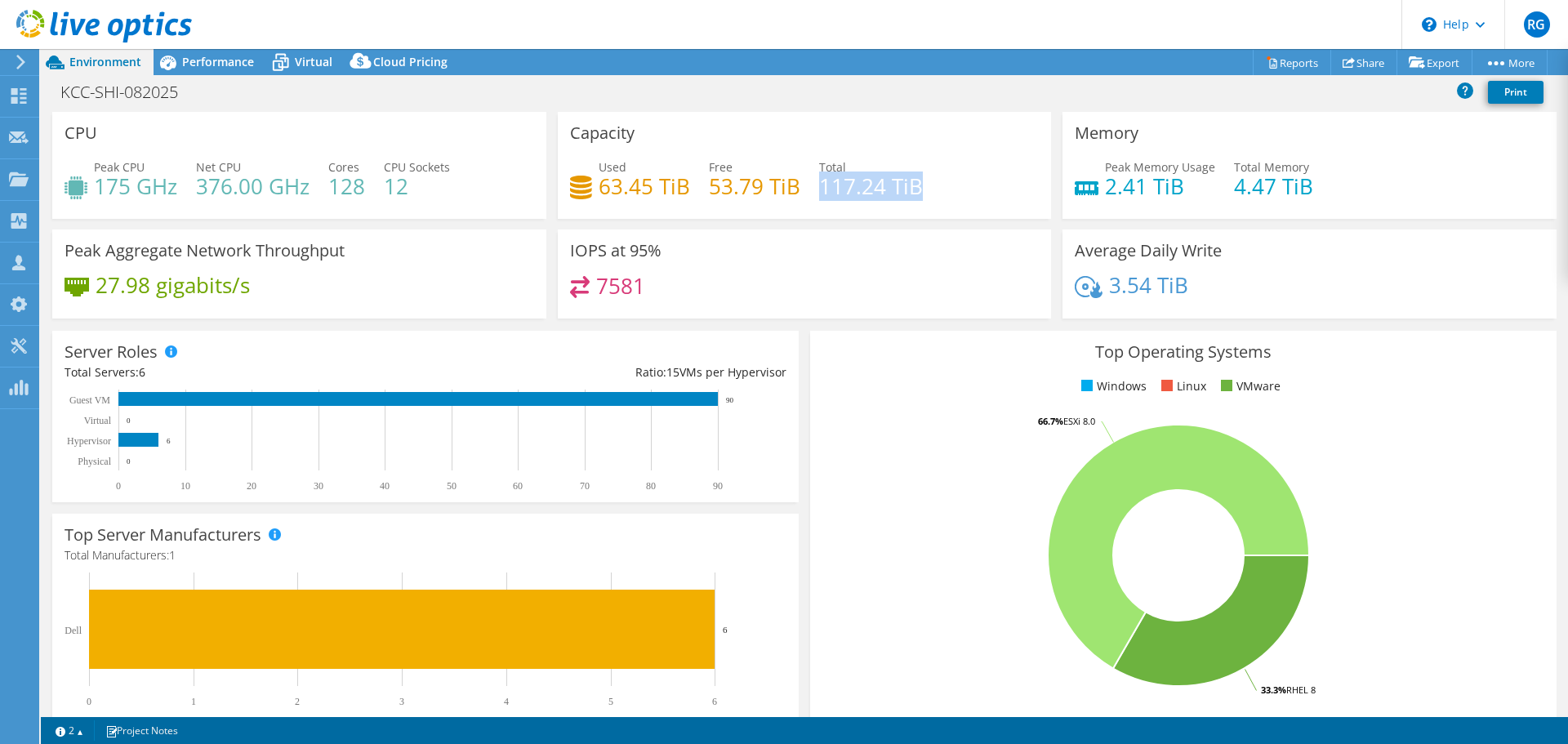
drag, startPoint x: 814, startPoint y: 183, endPoint x: 931, endPoint y: 186, distance: 117.0
click at [931, 186] on div "Used 63.45 TiB Free 53.79 TiB Total 117.24 TiB" at bounding box center [805, 185] width 470 height 53
click at [933, 194] on div "Used 63.45 TiB Free 53.79 TiB Total 117.24 TiB" at bounding box center [805, 185] width 470 height 53
click at [224, 63] on span "Performance" at bounding box center [218, 61] width 72 height 16
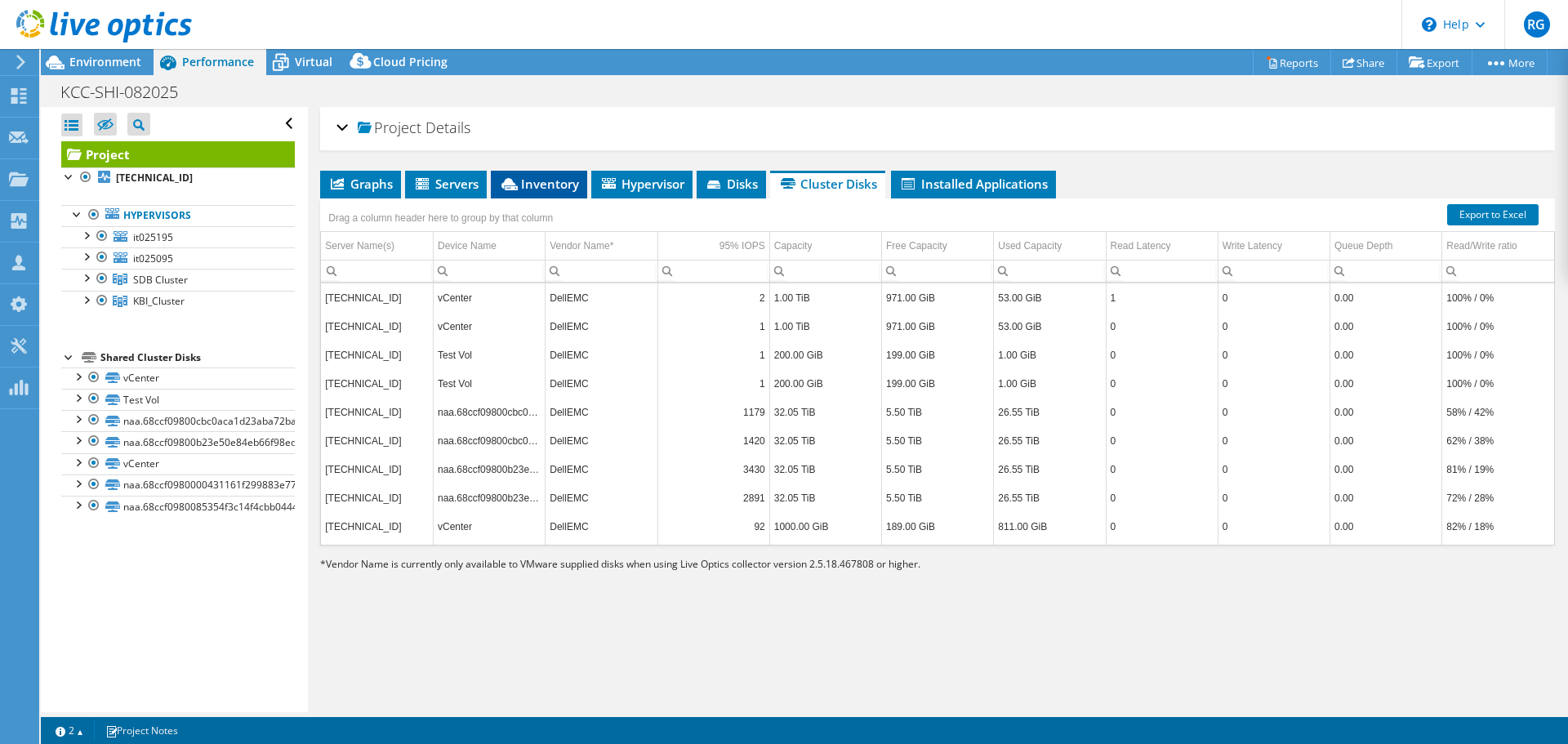
click at [561, 188] on span "Inventory" at bounding box center [539, 184] width 80 height 17
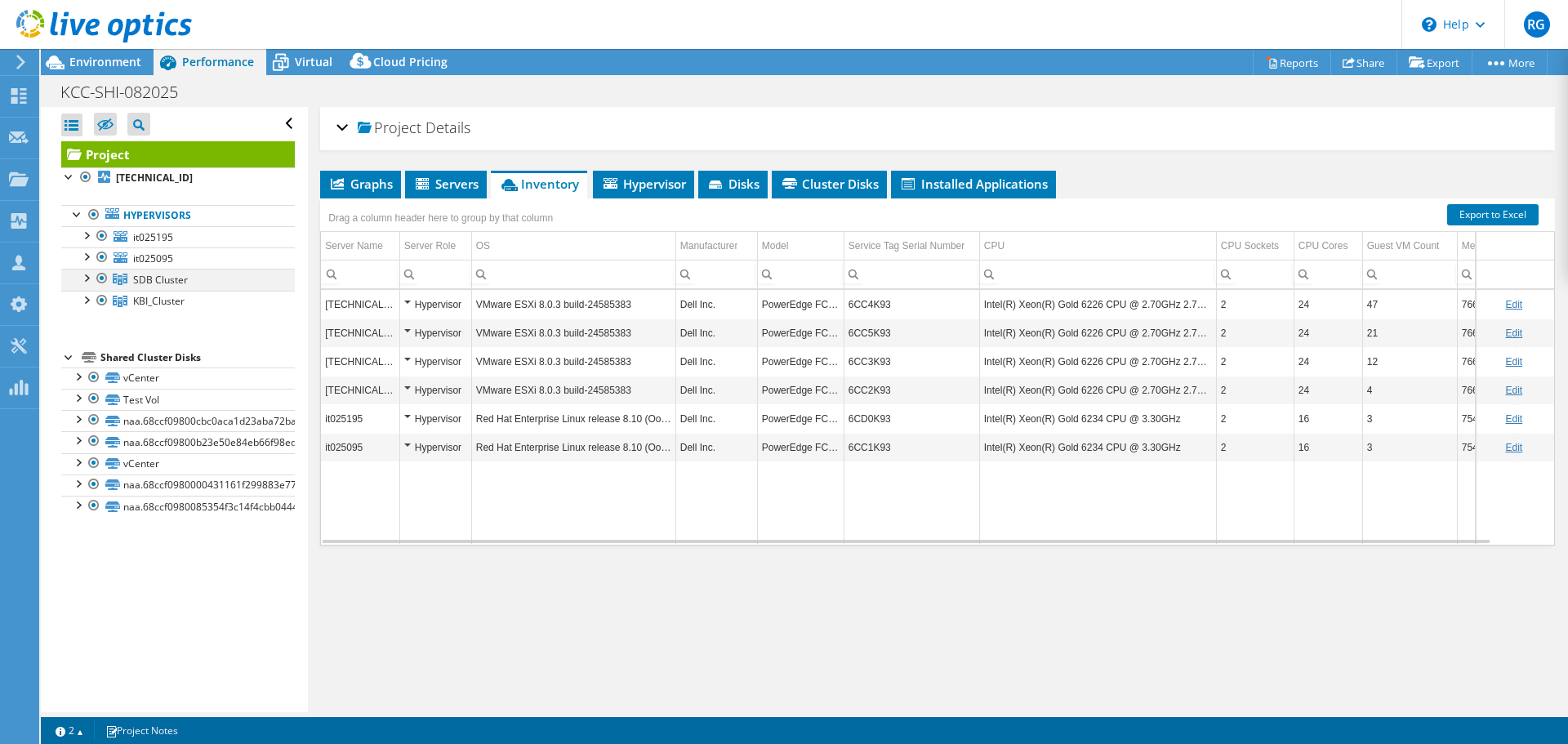
click at [99, 276] on div at bounding box center [102, 279] width 17 height 20
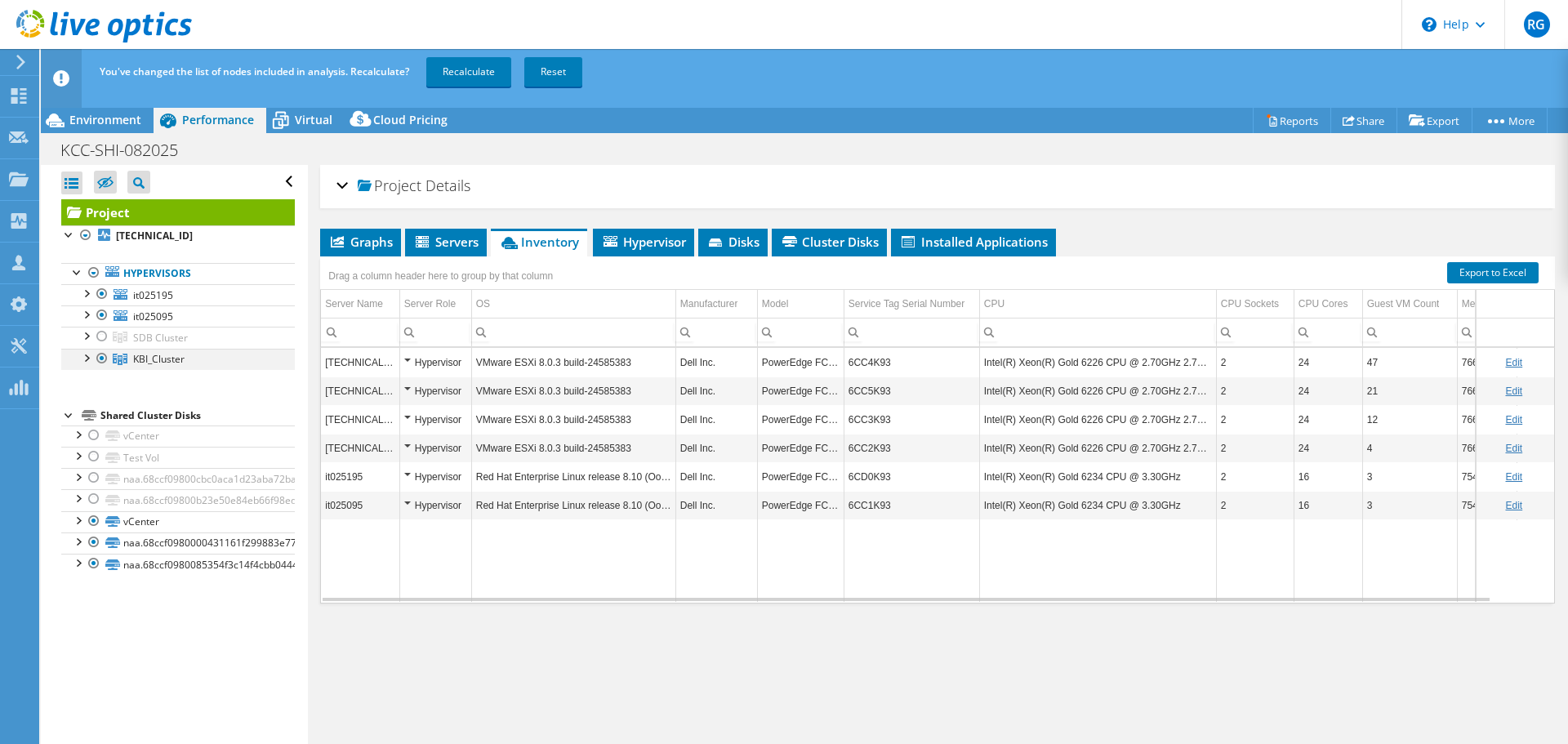
click at [101, 358] on div at bounding box center [102, 358] width 17 height 20
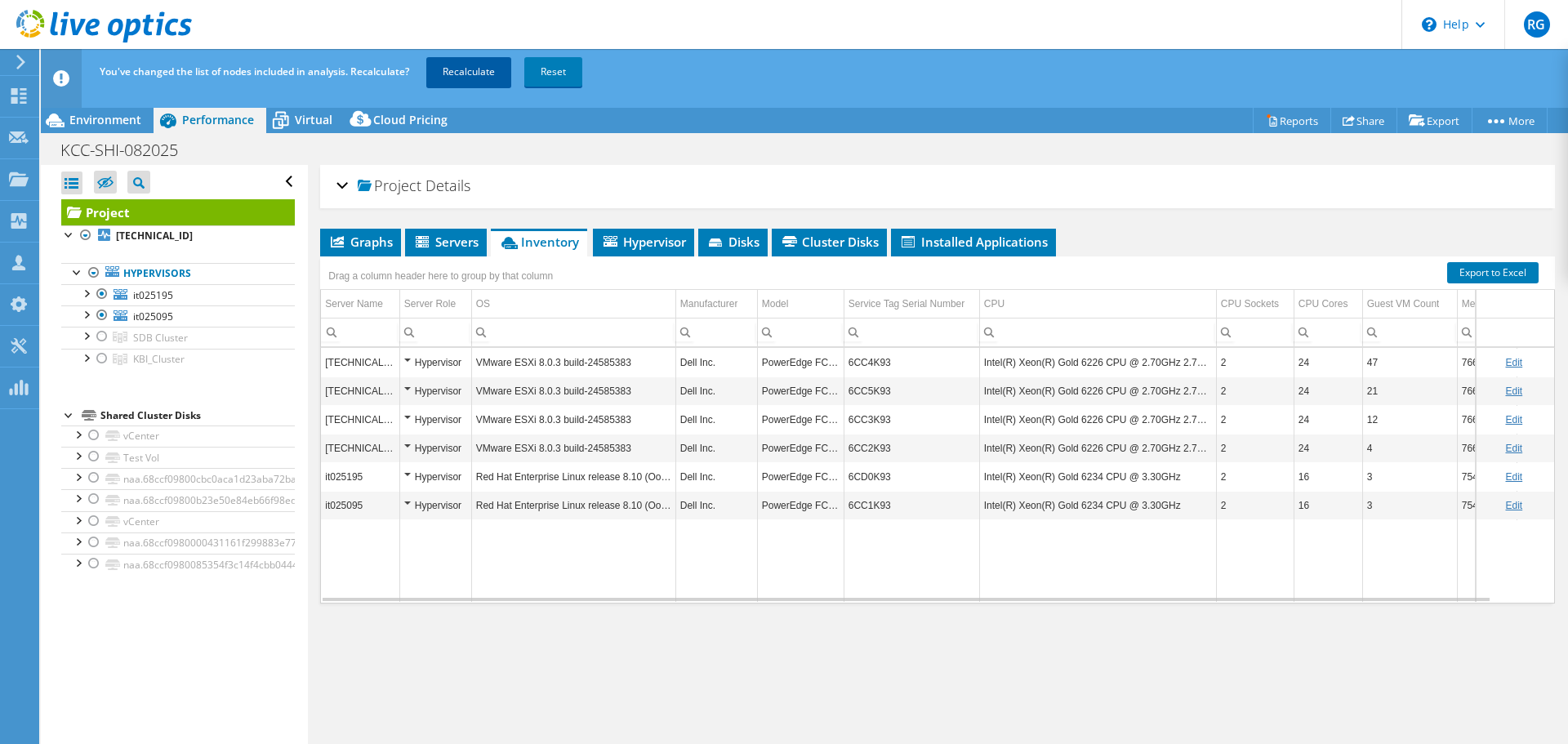
click at [467, 72] on link "Recalculate" at bounding box center [469, 71] width 85 height 29
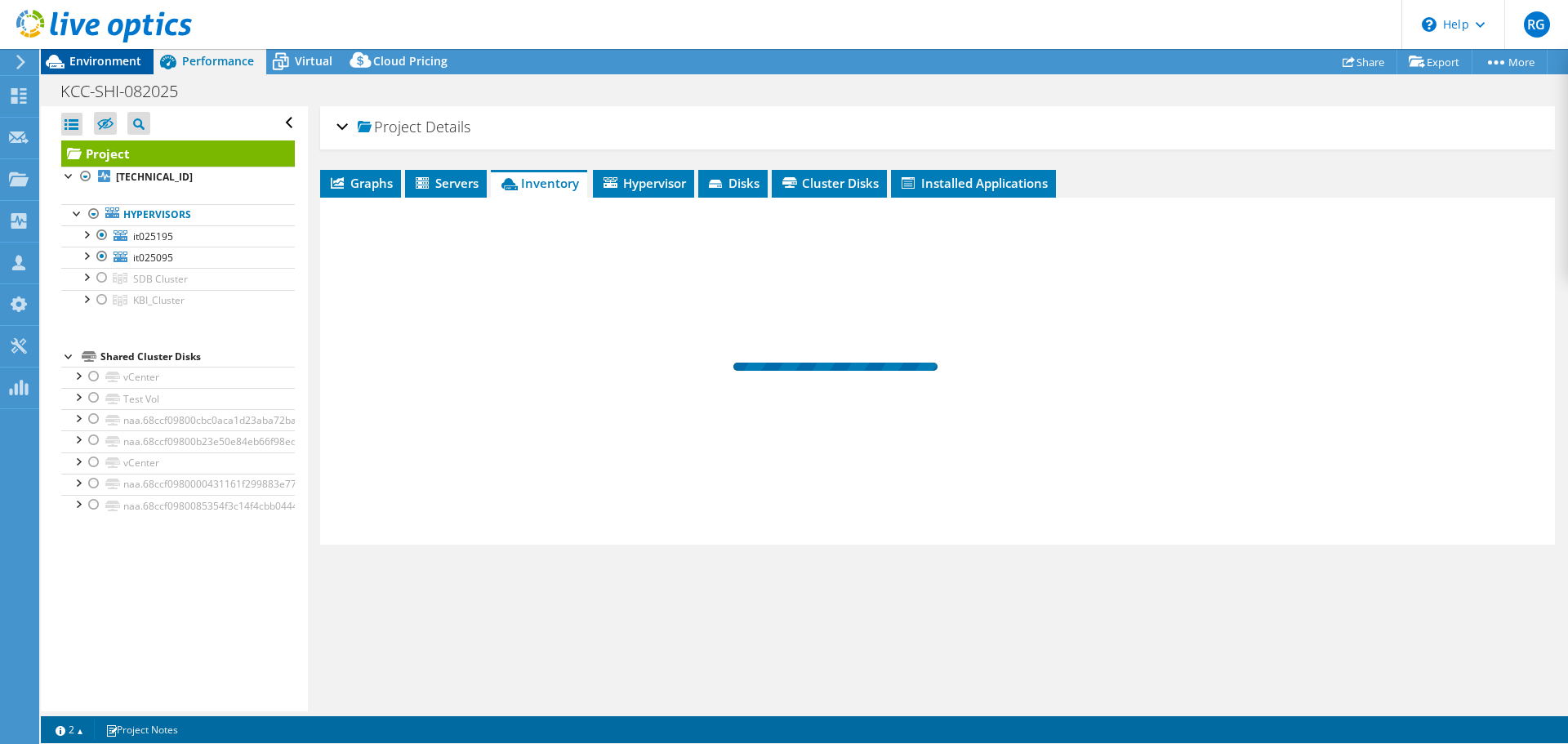
click at [126, 59] on span "Environment" at bounding box center [105, 61] width 72 height 16
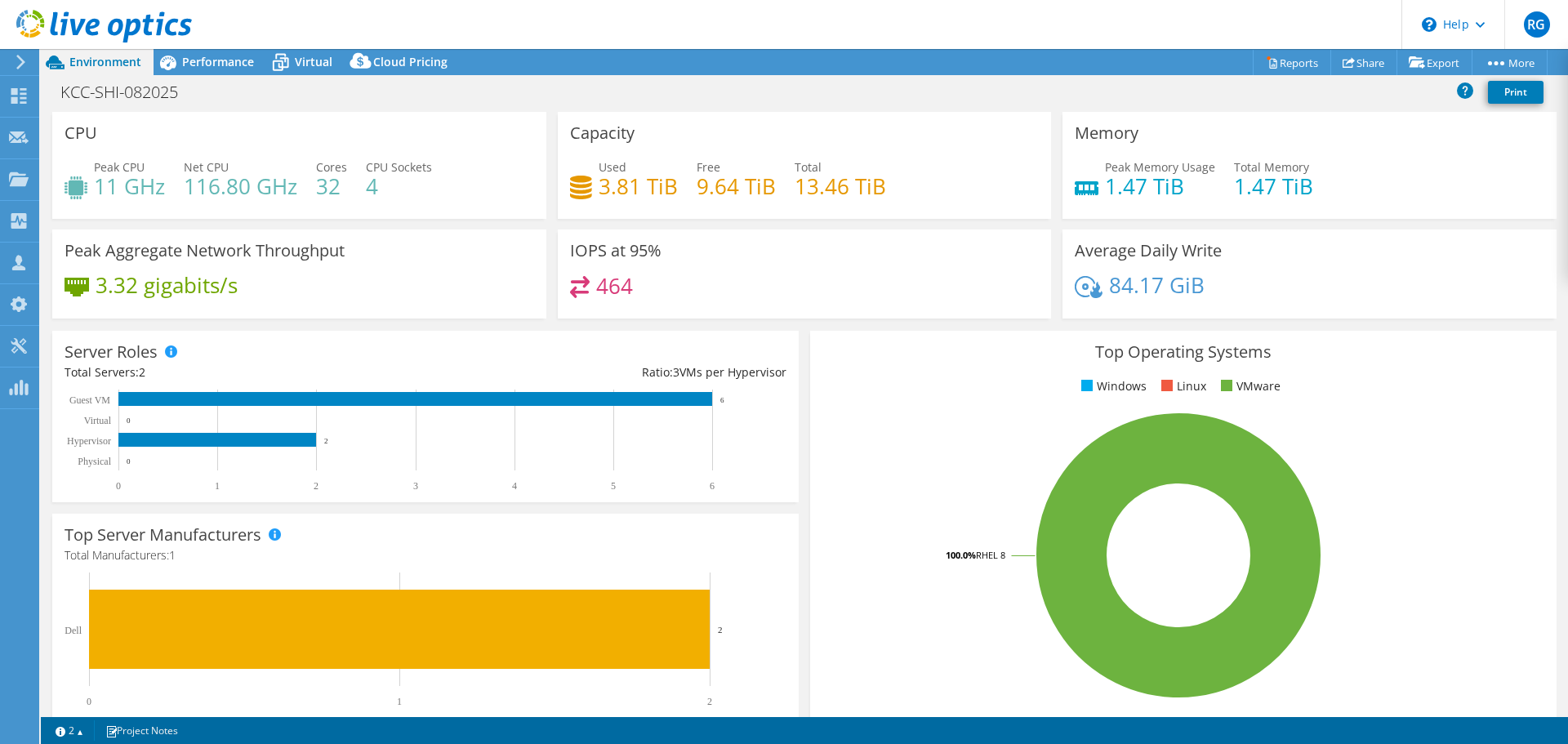
click at [186, 187] on h4 "116.80 GHz" at bounding box center [241, 187] width 114 height 18
click at [229, 64] on span "Performance" at bounding box center [218, 61] width 72 height 16
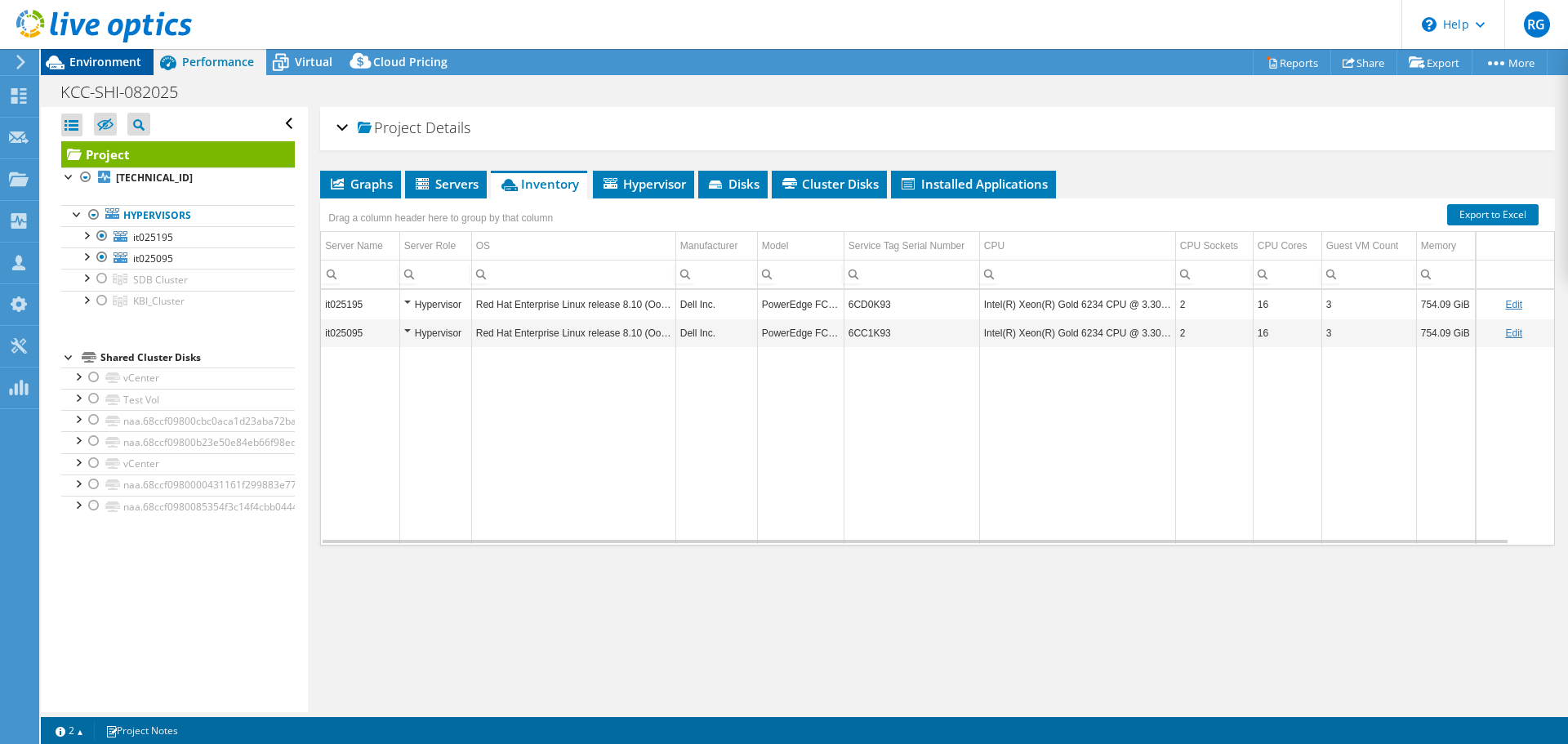
click at [129, 66] on span "Environment" at bounding box center [105, 61] width 72 height 16
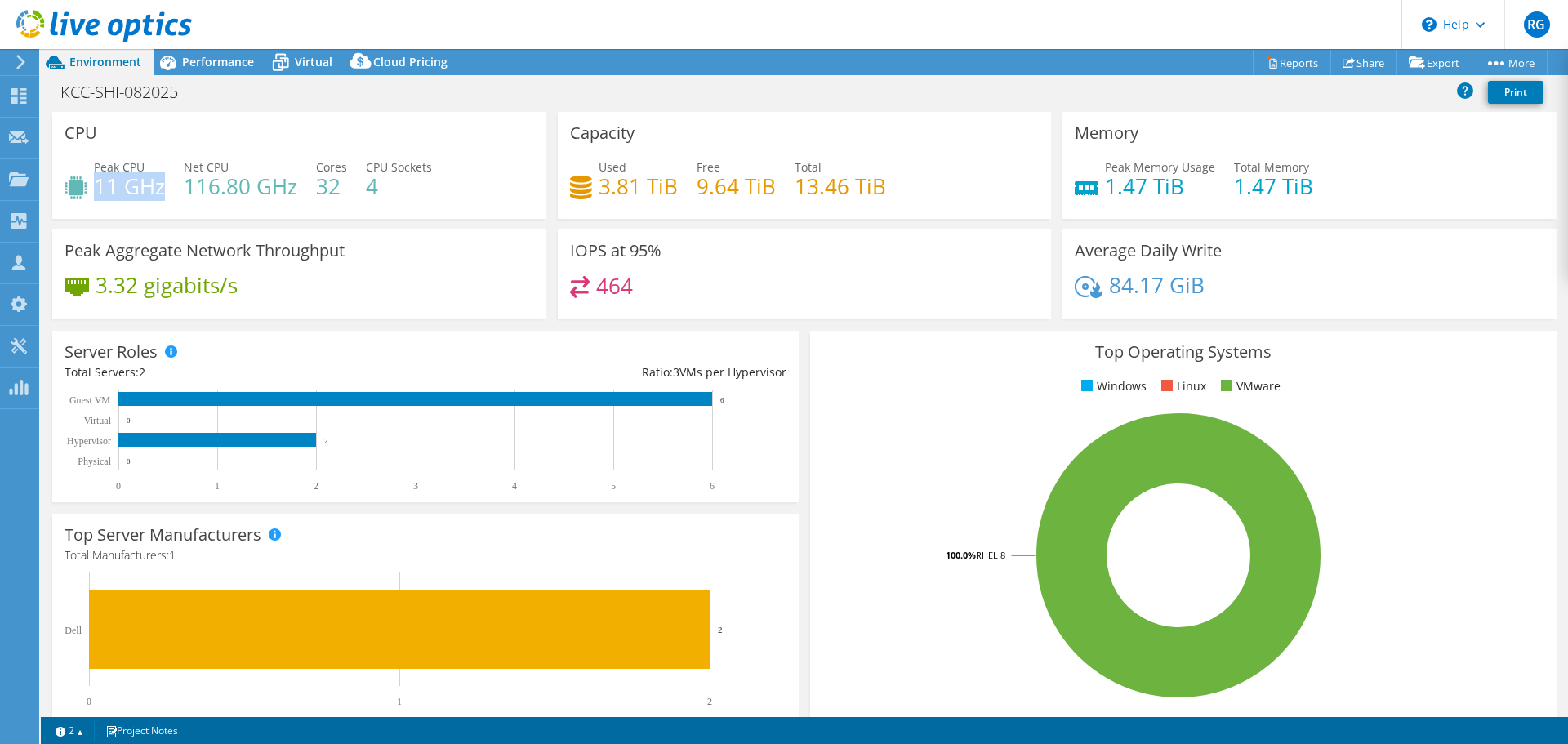
drag, startPoint x: 163, startPoint y: 184, endPoint x: 94, endPoint y: 175, distance: 69.6
click at [94, 177] on h4 "11 GHz" at bounding box center [129, 187] width 71 height 18
click at [219, 66] on span "Performance" at bounding box center [218, 61] width 72 height 16
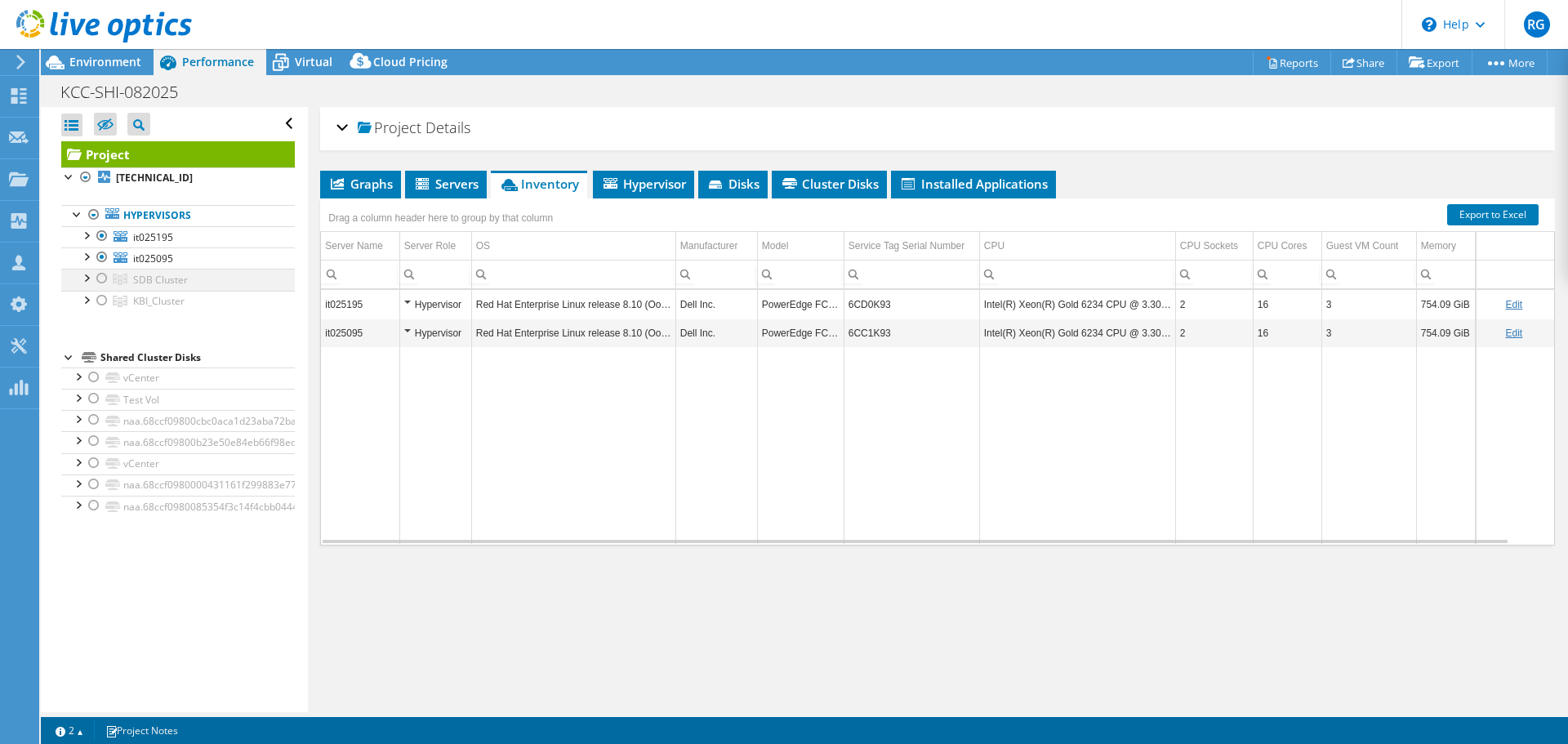
click at [99, 280] on div at bounding box center [102, 279] width 17 height 20
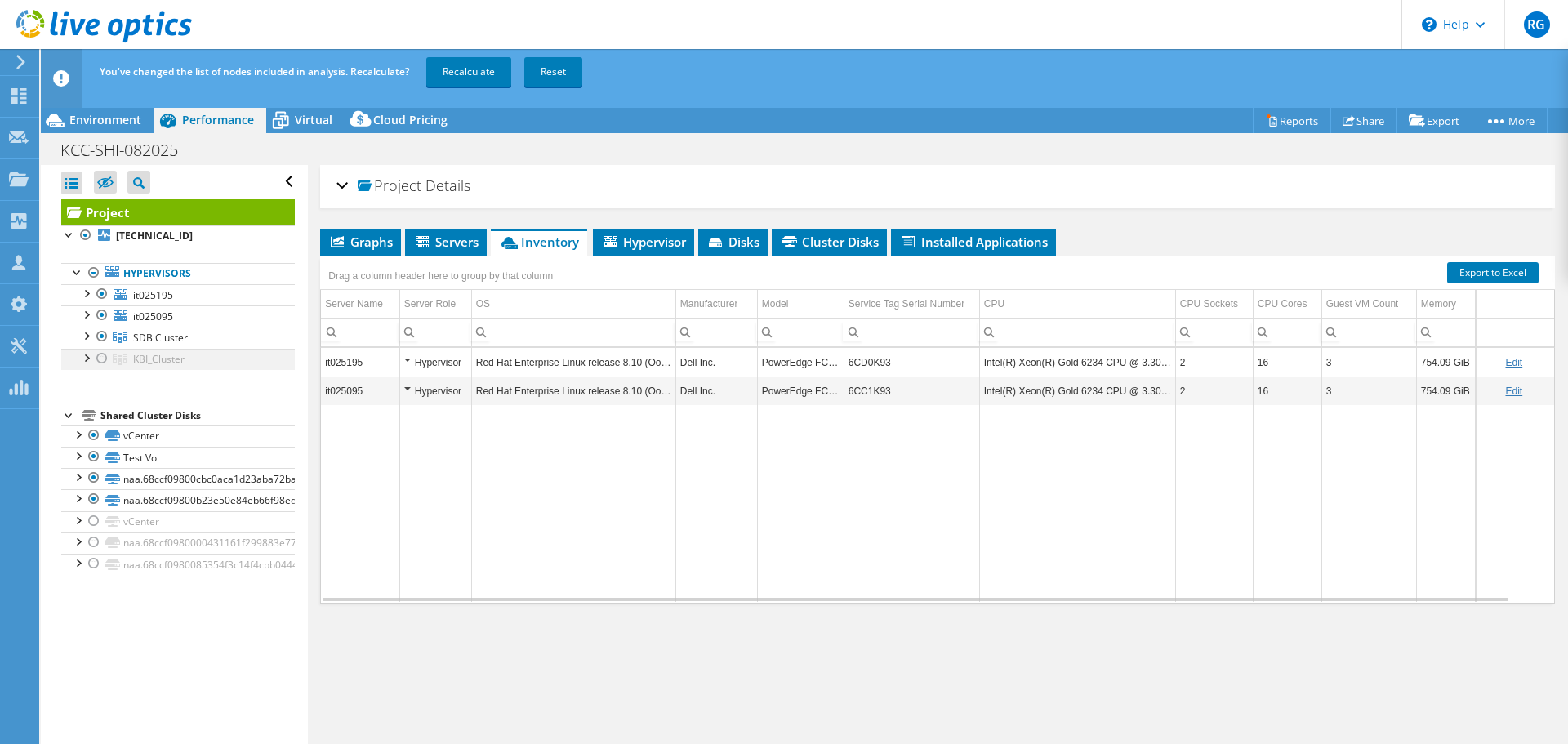
click at [100, 358] on div at bounding box center [102, 358] width 17 height 20
click at [101, 314] on div at bounding box center [102, 315] width 17 height 20
click at [101, 295] on div at bounding box center [102, 294] width 17 height 20
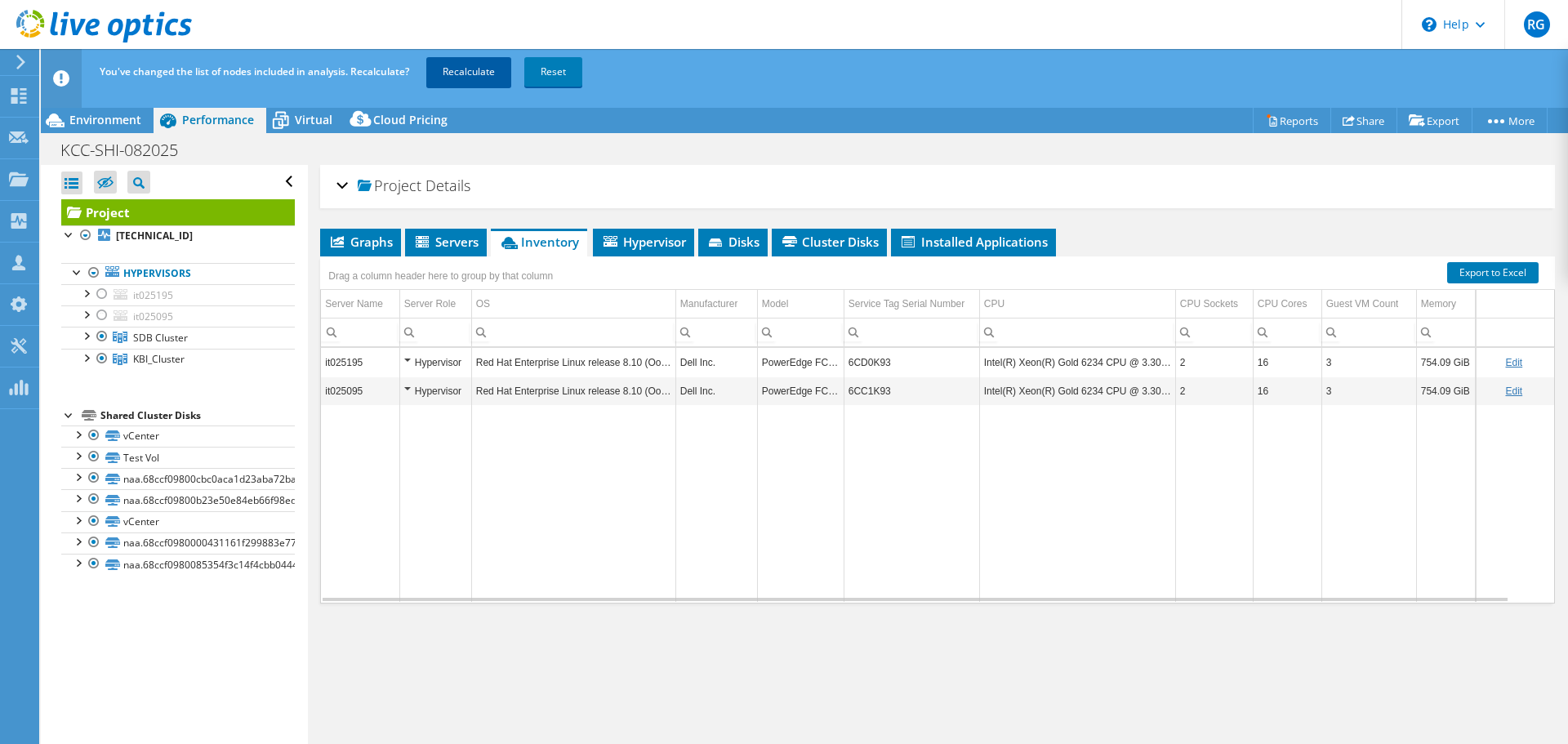
click at [469, 69] on link "Recalculate" at bounding box center [469, 71] width 85 height 29
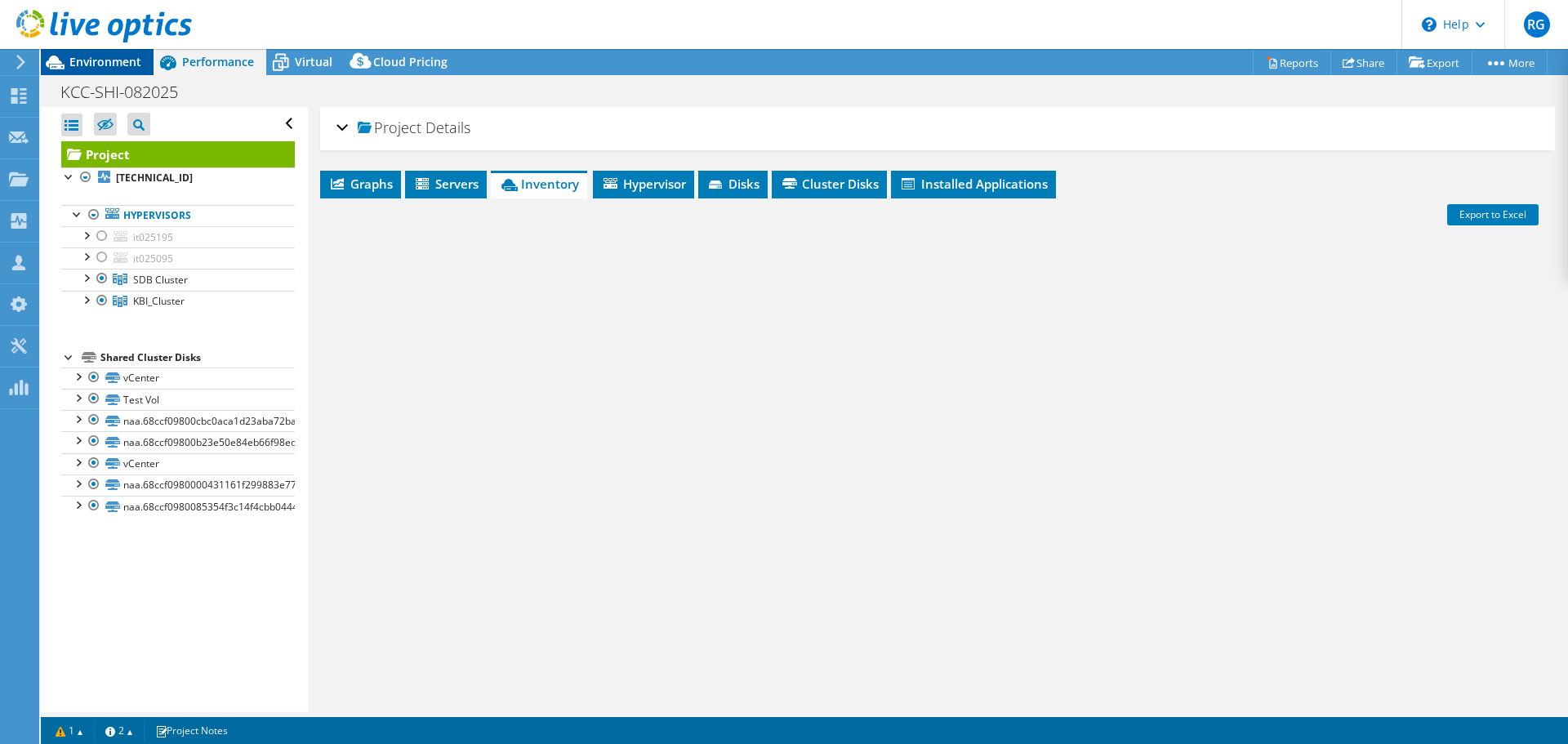
click at [114, 59] on span "Environment" at bounding box center [105, 61] width 72 height 16
click at [110, 61] on span "Environment" at bounding box center [105, 61] width 72 height 16
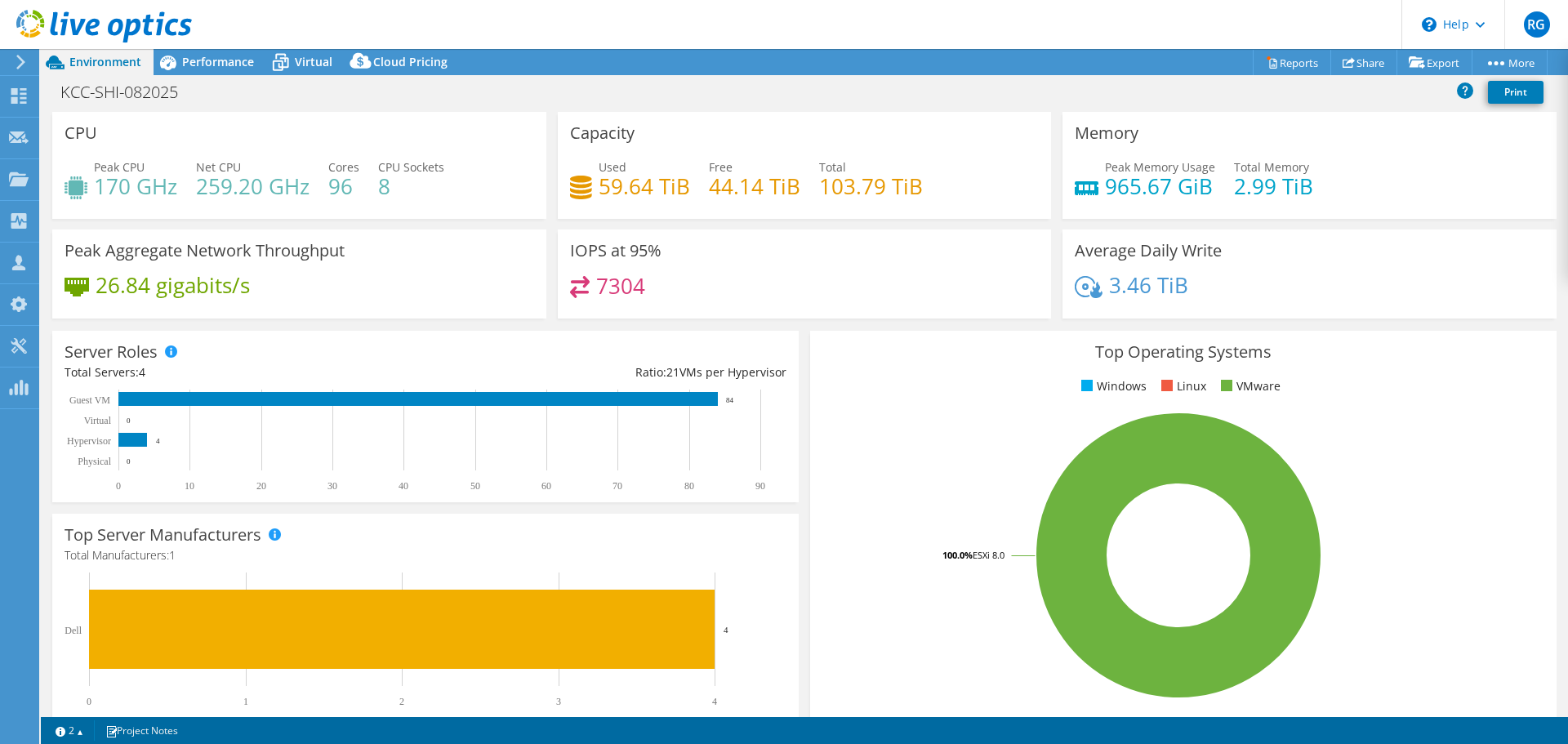
click at [110, 61] on span "Environment" at bounding box center [105, 61] width 72 height 16
click at [236, 66] on span "Performance" at bounding box center [218, 61] width 72 height 16
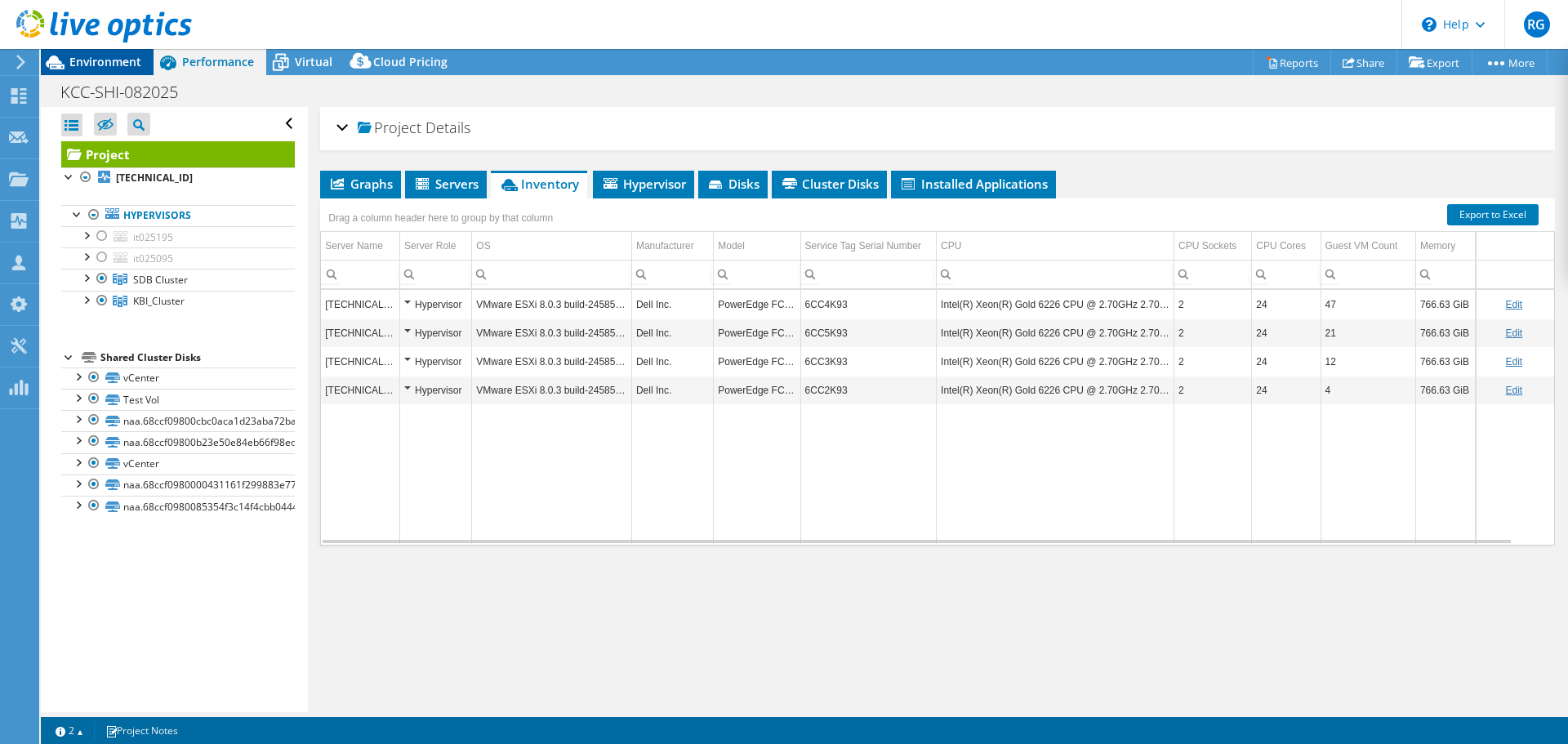
click at [82, 57] on span "Environment" at bounding box center [105, 61] width 72 height 16
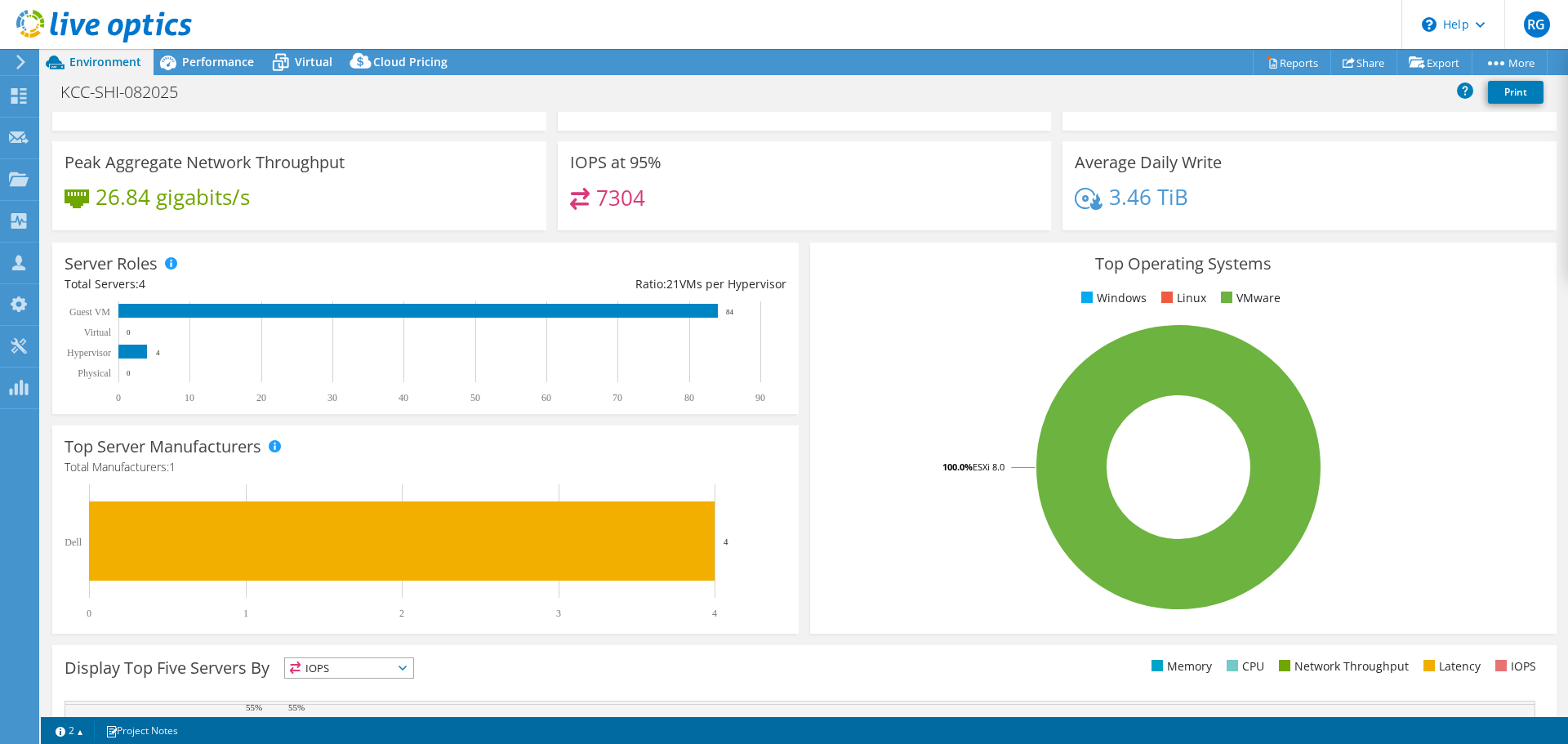
scroll to position [327, 0]
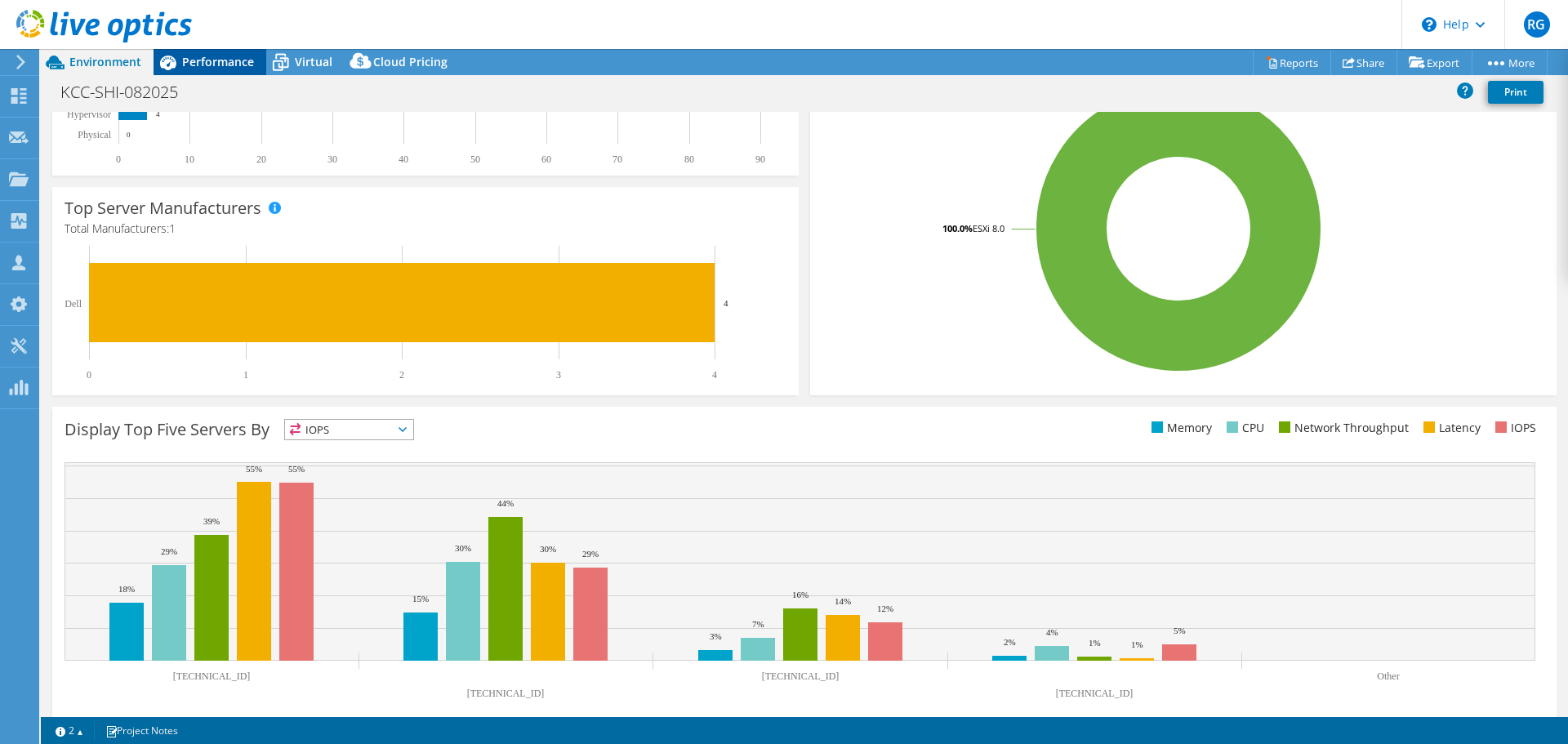
click at [187, 61] on span "Performance" at bounding box center [218, 61] width 72 height 16
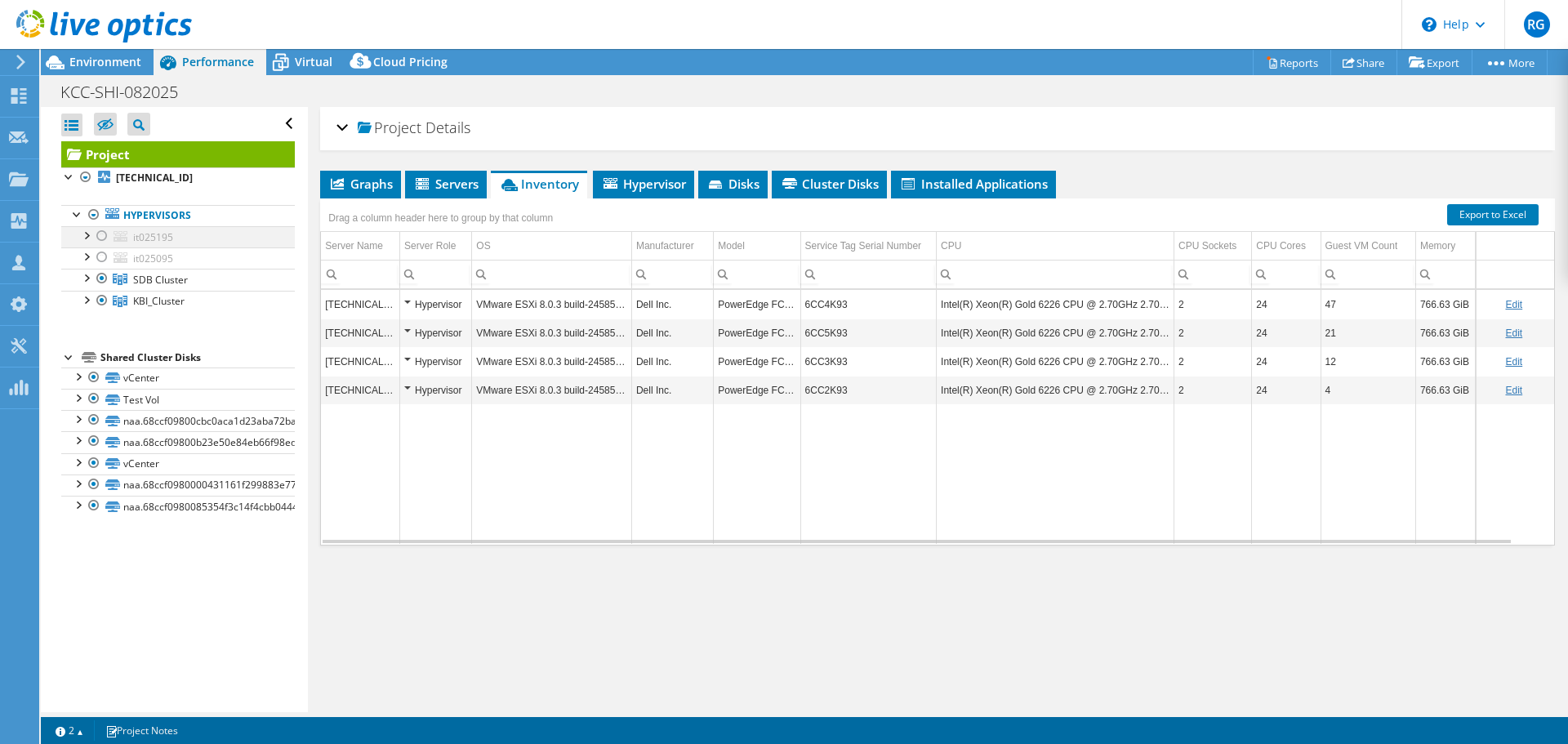
click at [103, 235] on div at bounding box center [102, 236] width 17 height 20
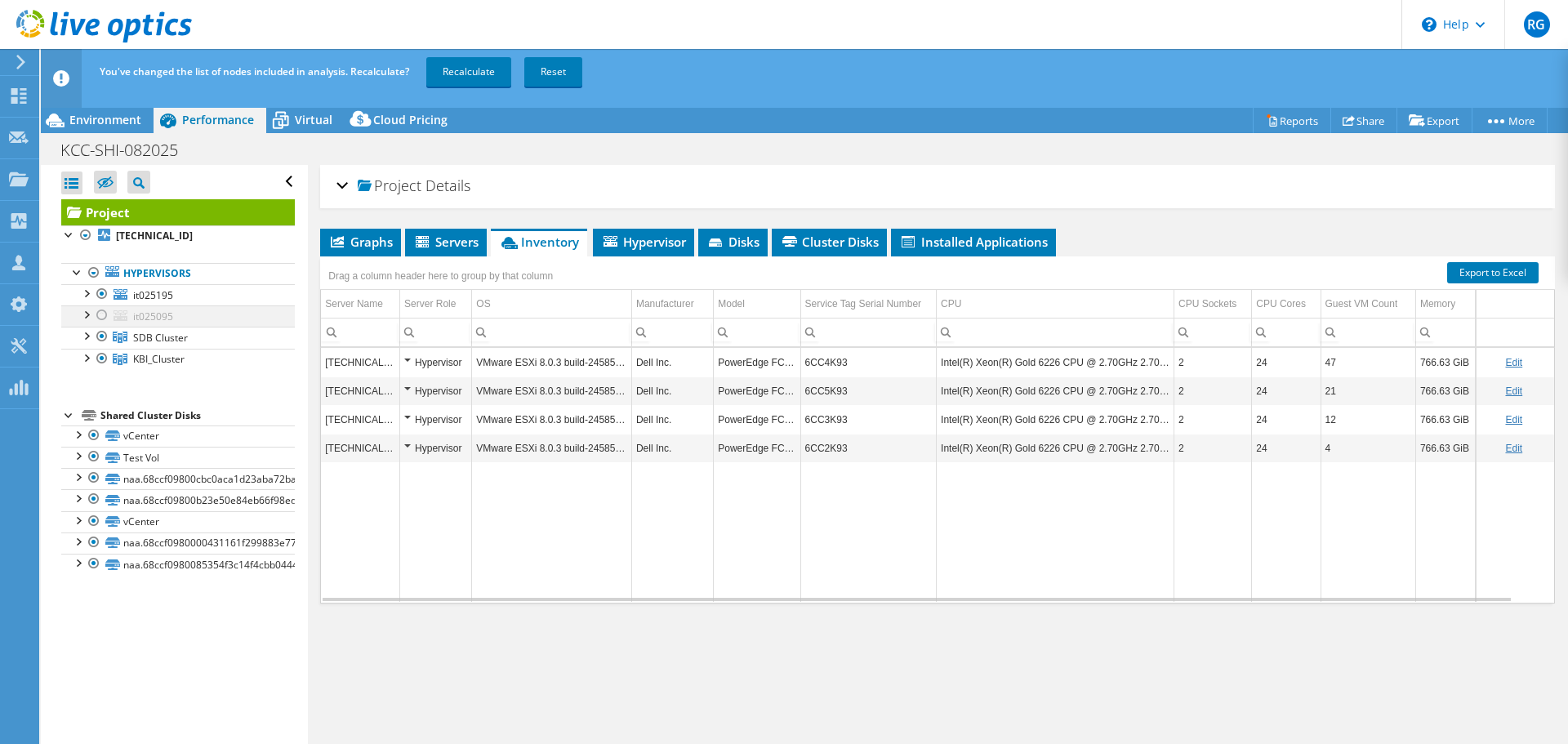
click at [102, 311] on div at bounding box center [102, 315] width 17 height 20
click at [119, 121] on span "Environment" at bounding box center [105, 119] width 72 height 16
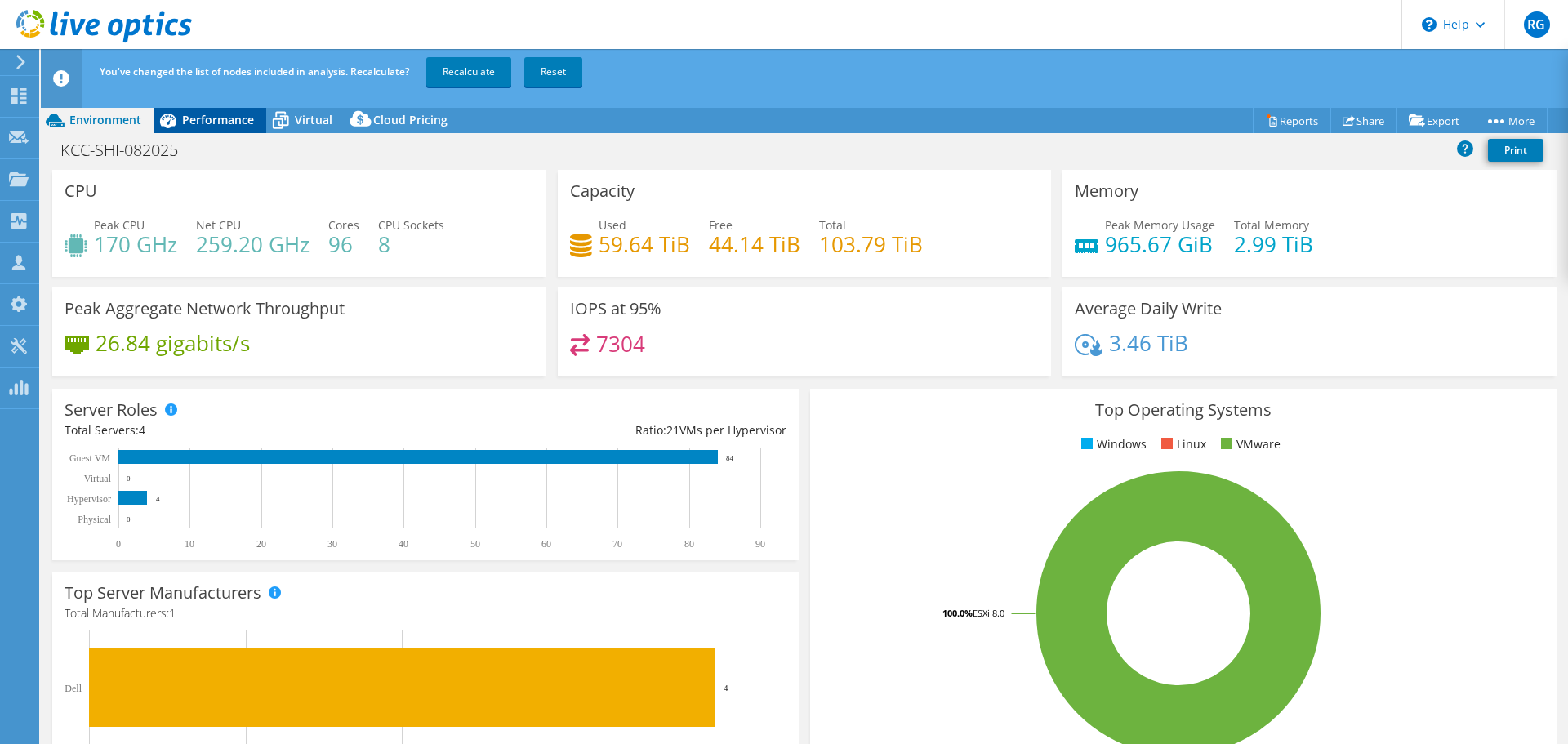
click at [239, 114] on span "Performance" at bounding box center [218, 119] width 72 height 16
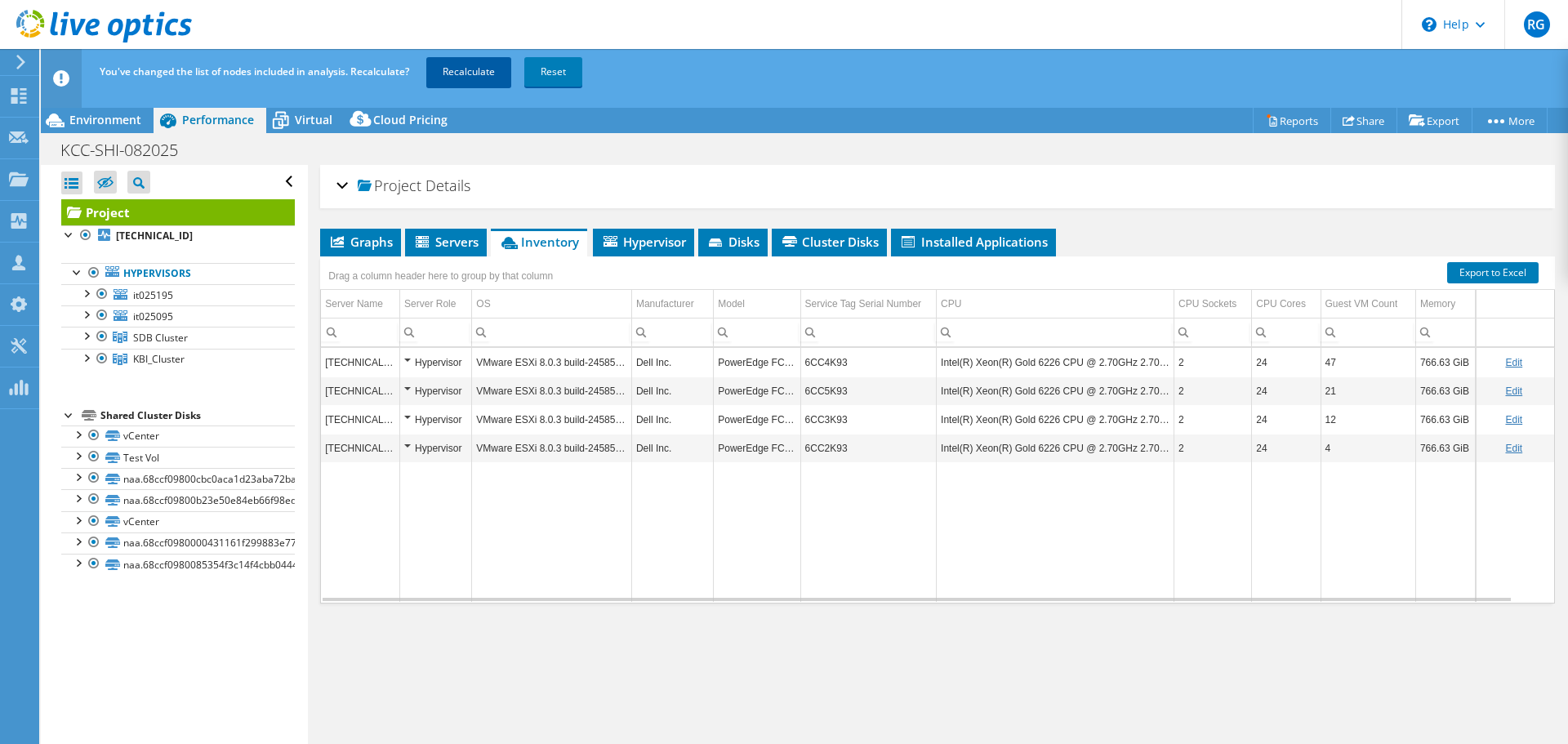
click at [459, 73] on link "Recalculate" at bounding box center [469, 71] width 85 height 29
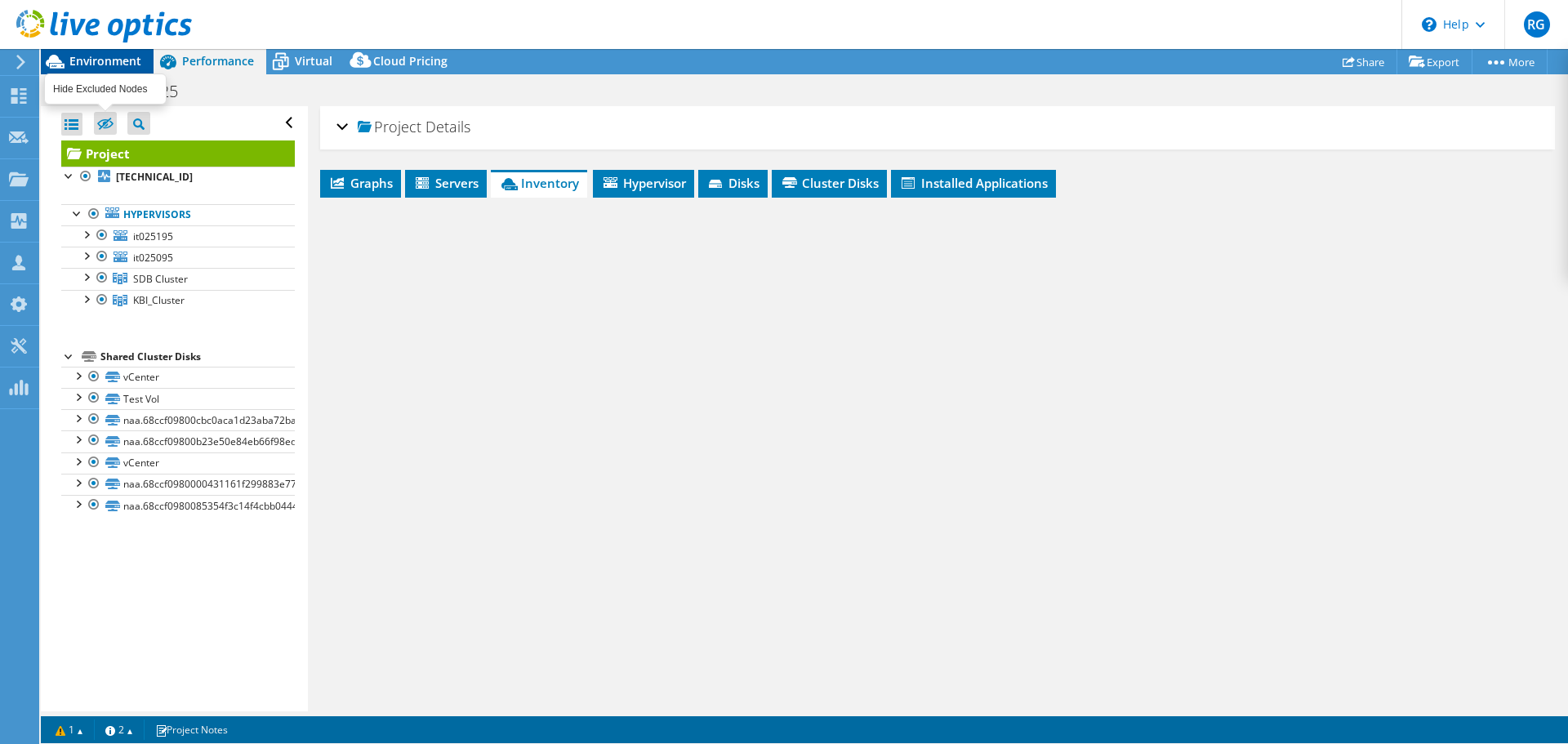
click at [118, 61] on span "Environment" at bounding box center [105, 61] width 72 height 16
click at [117, 54] on div at bounding box center [95, 27] width 192 height 55
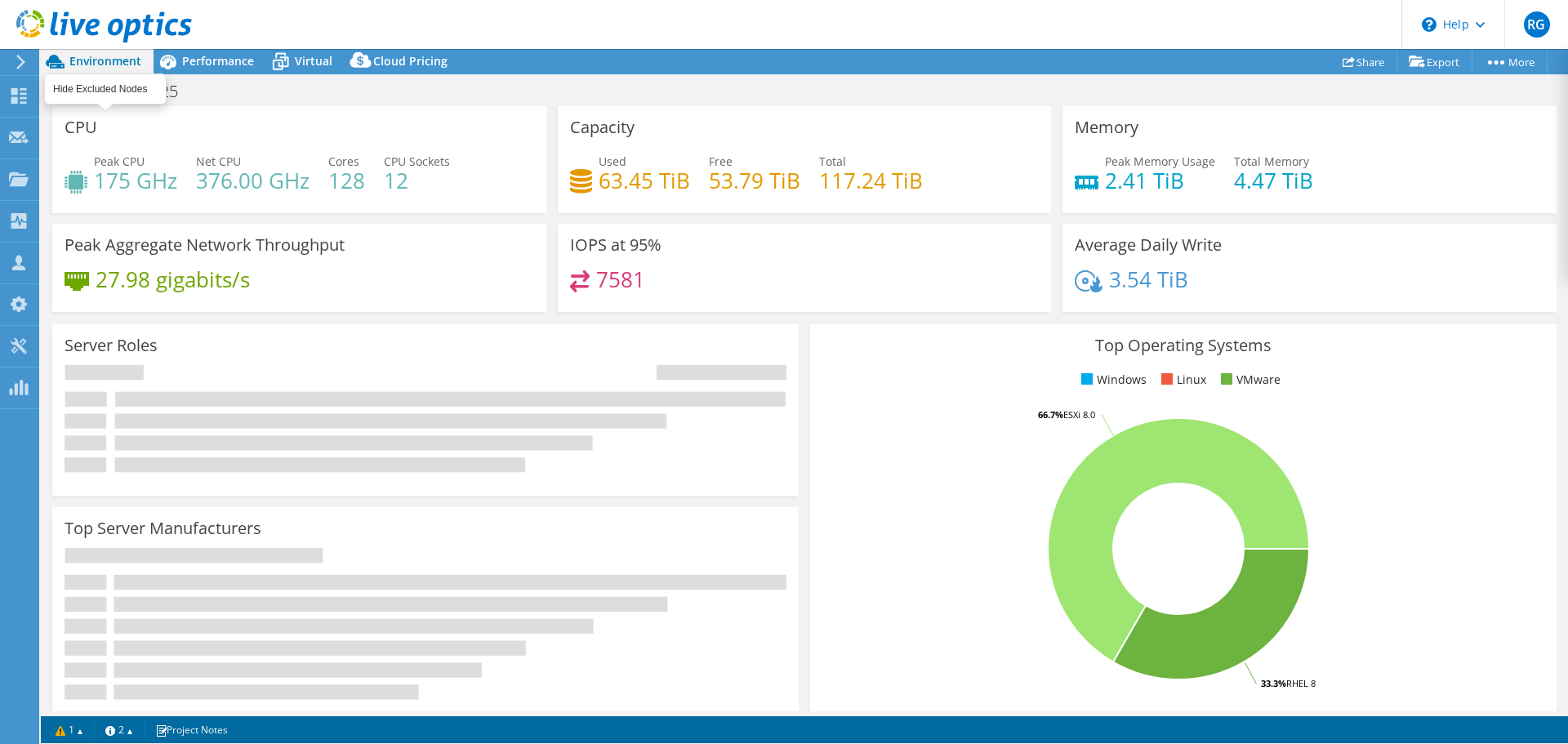
click at [114, 61] on span "Environment" at bounding box center [105, 61] width 72 height 16
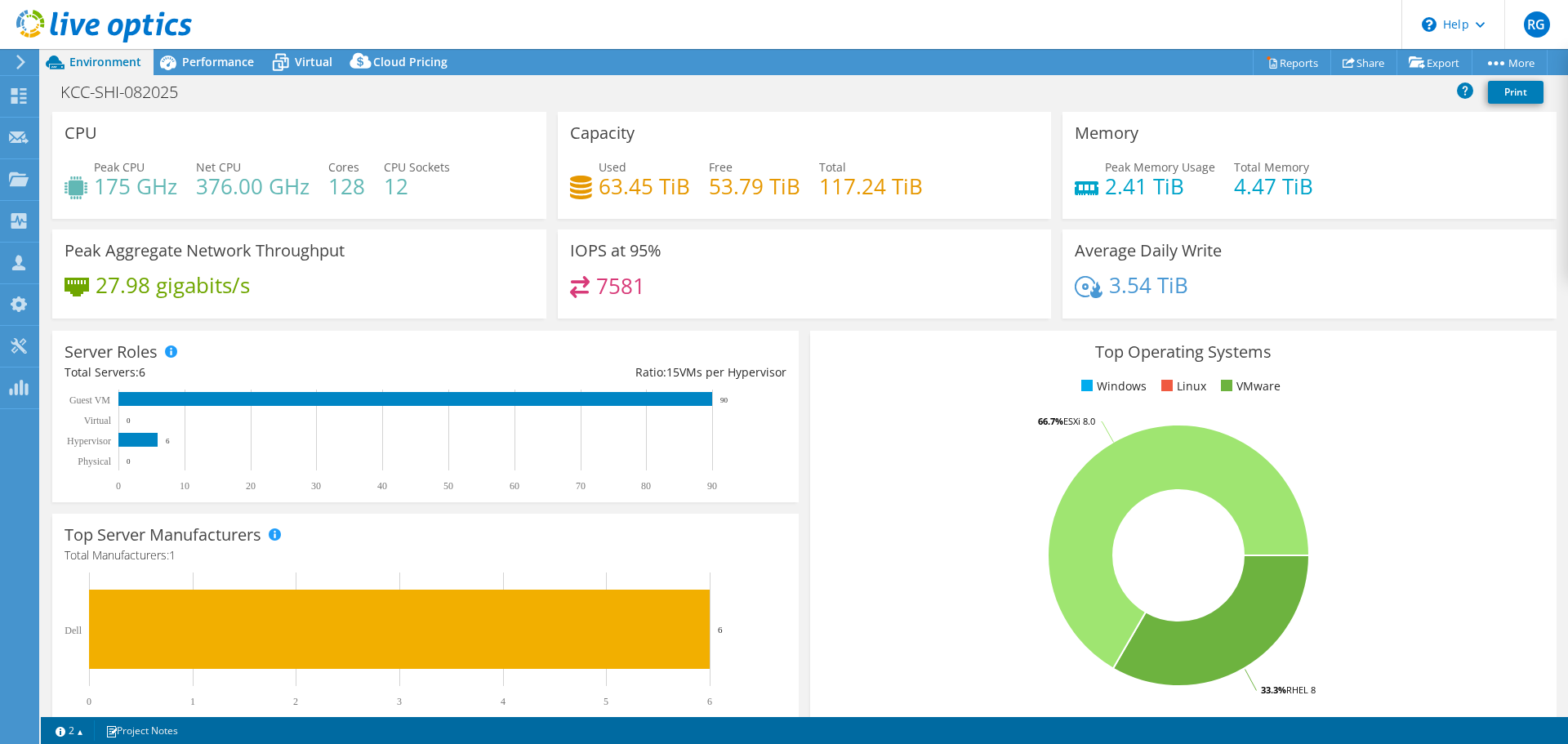
select select "USD"
